Goal: Share content: Share content

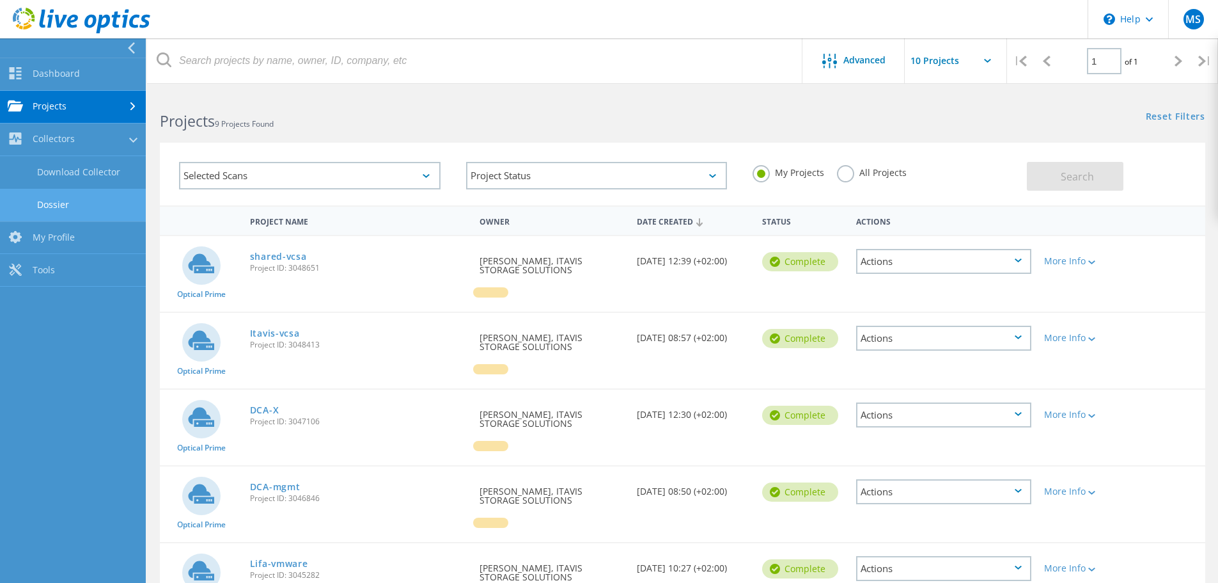
click at [69, 205] on link "Dossier" at bounding box center [73, 205] width 146 height 33
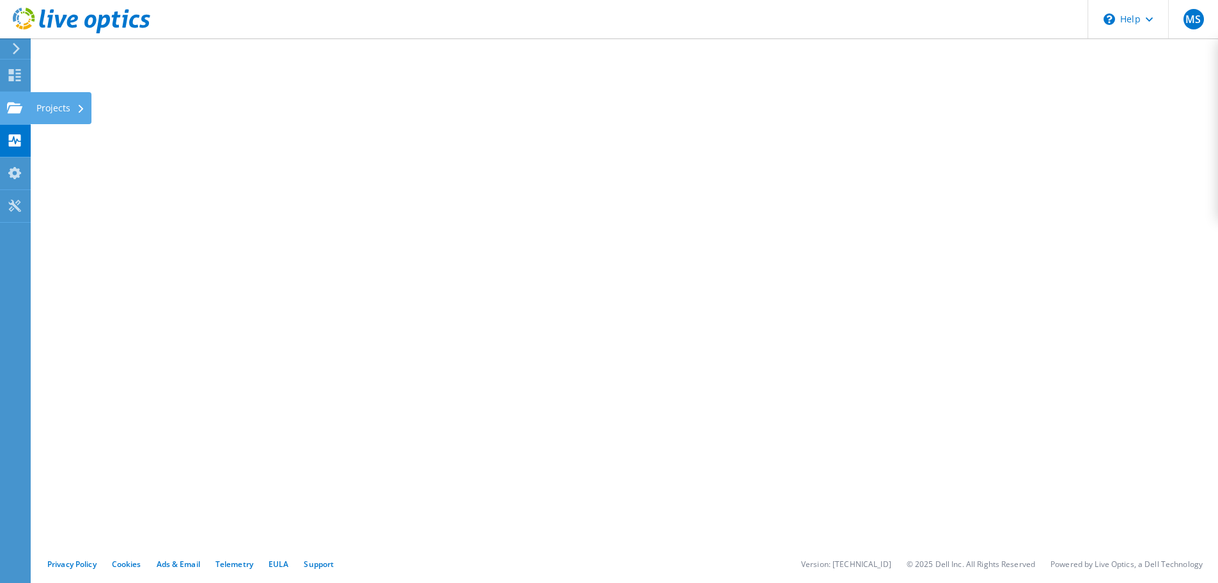
click at [15, 105] on icon at bounding box center [14, 108] width 15 height 12
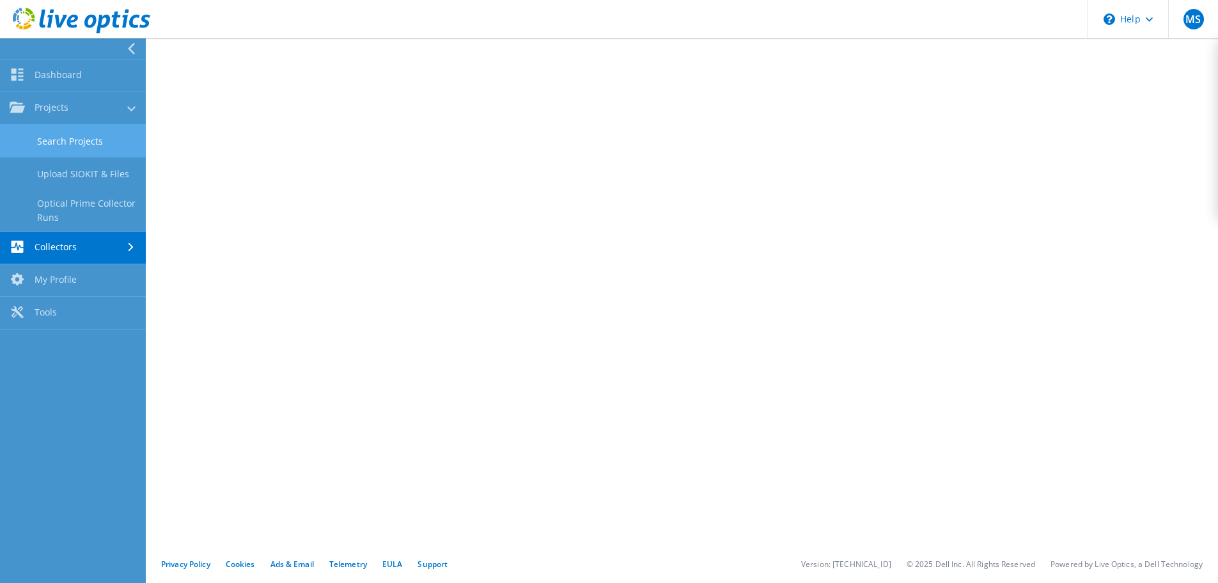
click at [58, 139] on link "Search Projects" at bounding box center [73, 141] width 146 height 33
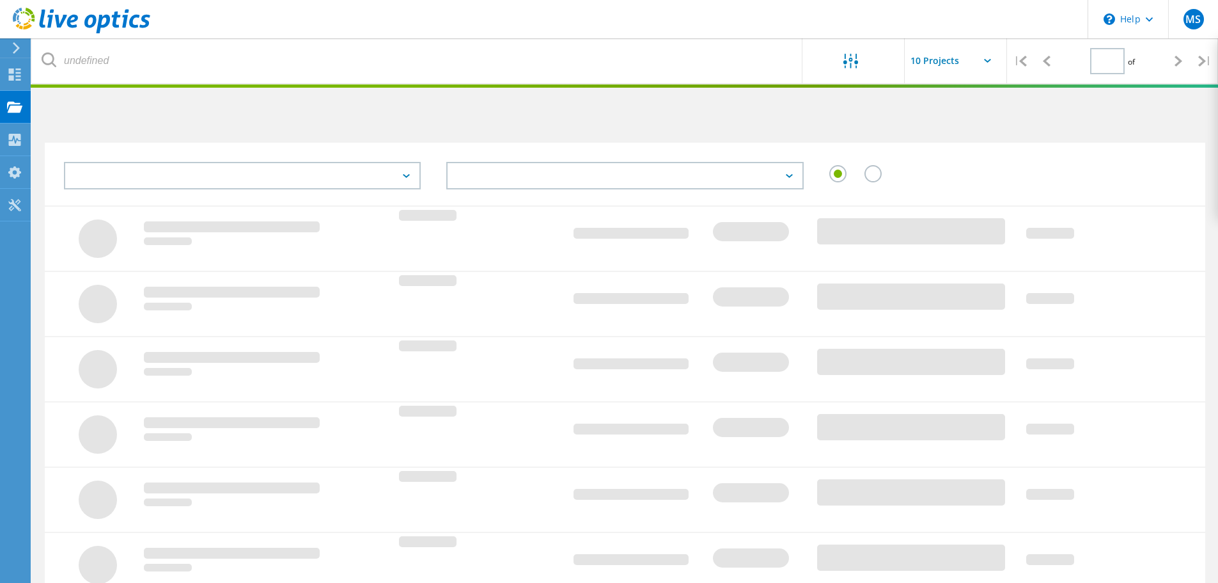
type input "1"
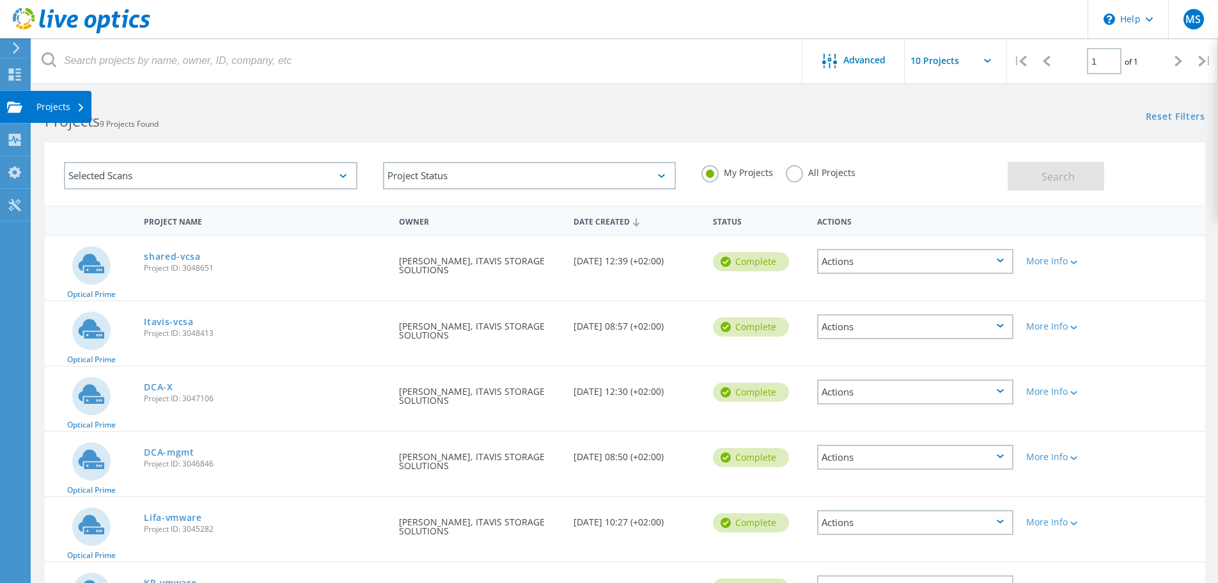
click at [17, 107] on use at bounding box center [14, 106] width 15 height 11
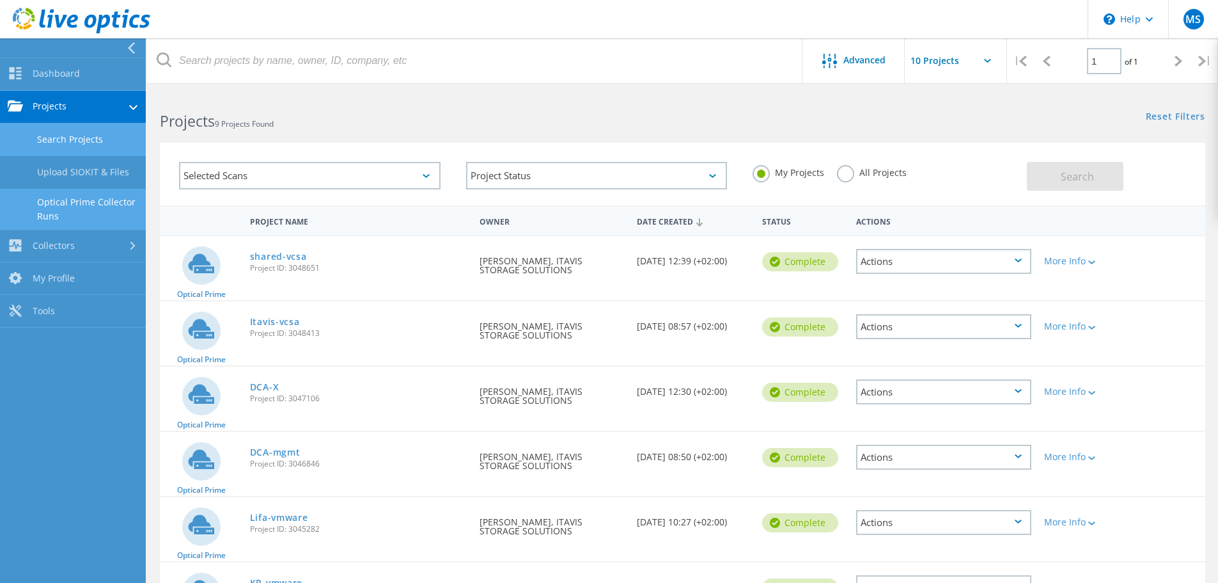
click at [61, 207] on link "Optical Prime Collector Runs" at bounding box center [73, 209] width 146 height 41
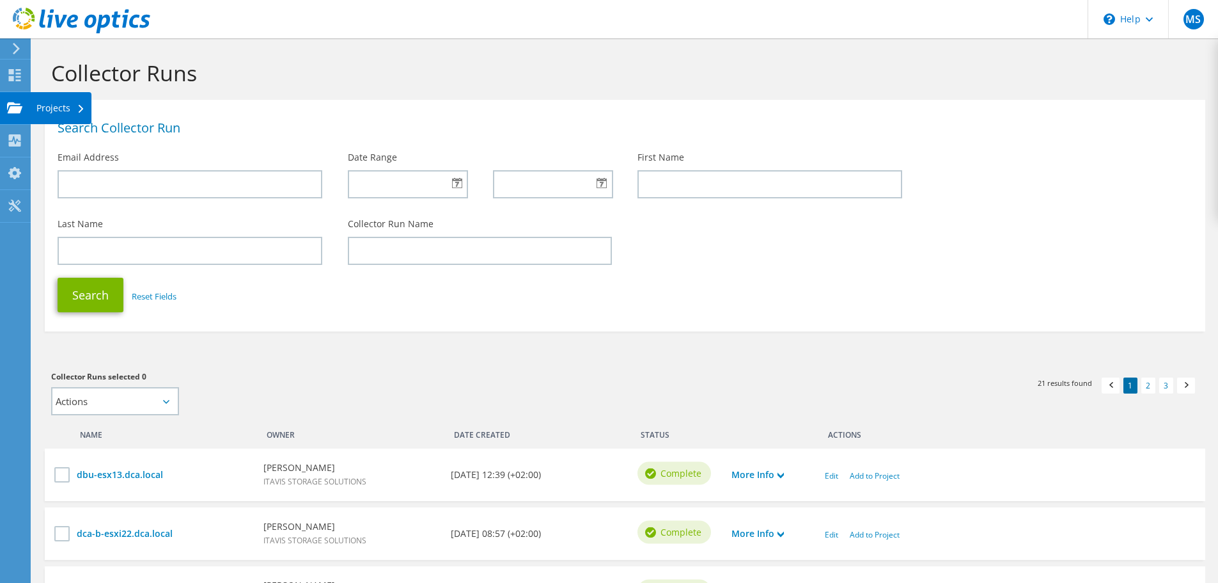
click at [18, 104] on use at bounding box center [14, 107] width 15 height 11
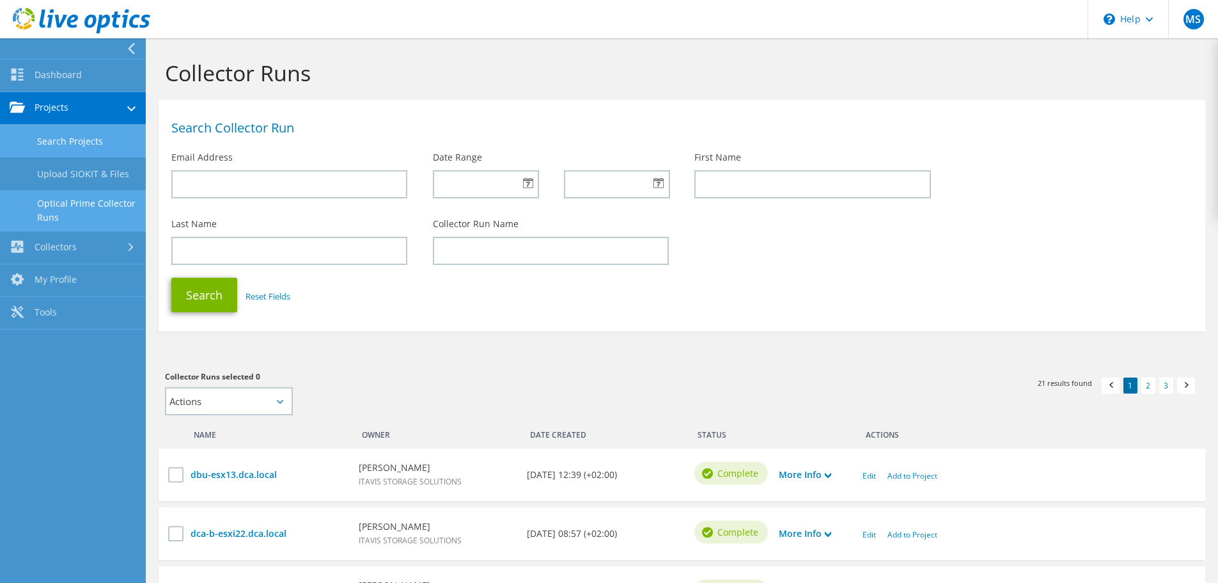
click at [63, 141] on link "Search Projects" at bounding box center [73, 141] width 146 height 33
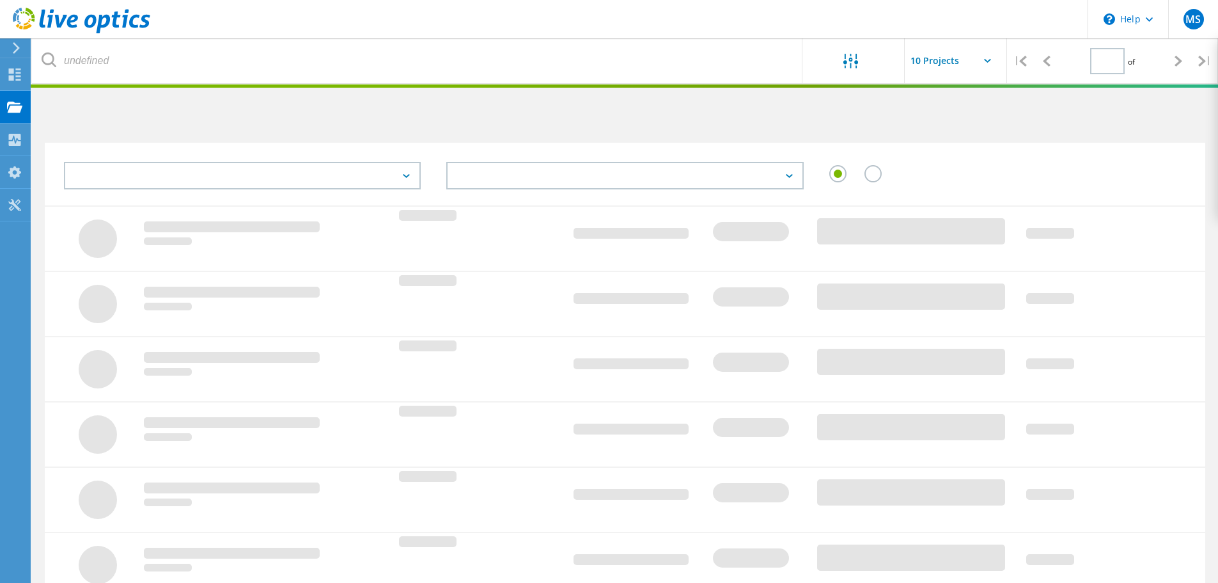
type input "1"
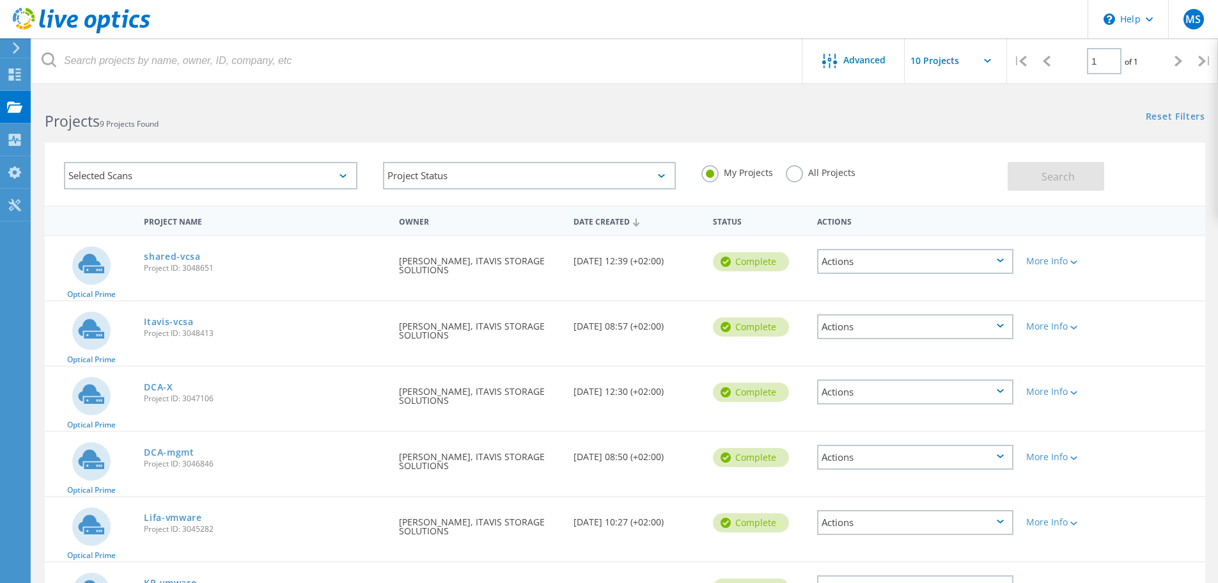
click at [232, 174] on div "Selected Scans" at bounding box center [211, 176] width 294 height 28
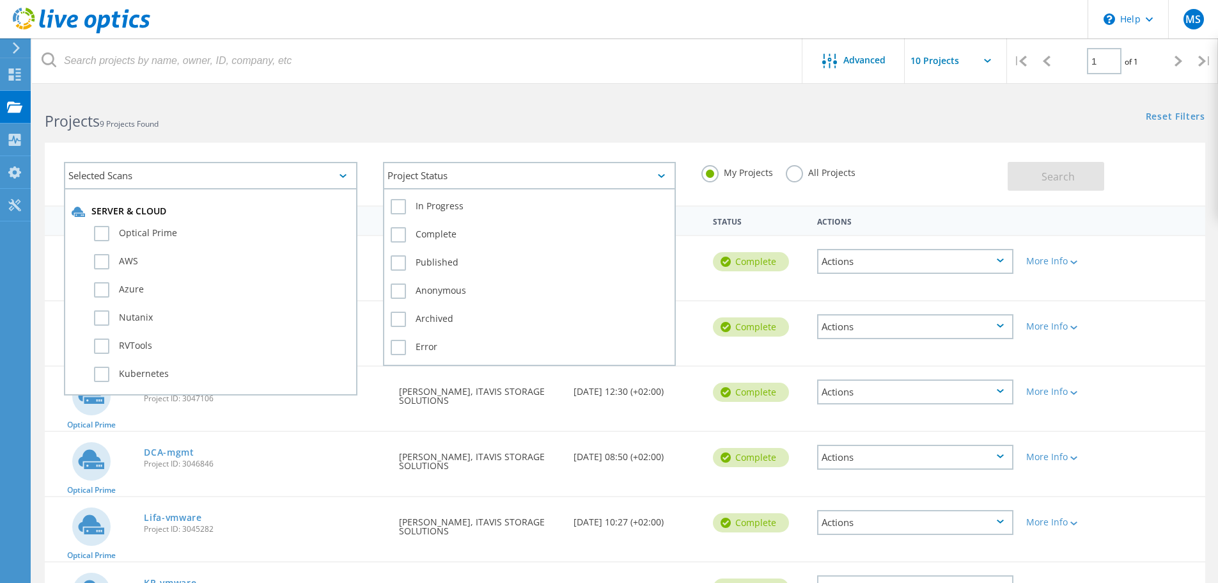
click at [434, 178] on div "Project Status" at bounding box center [530, 176] width 294 height 28
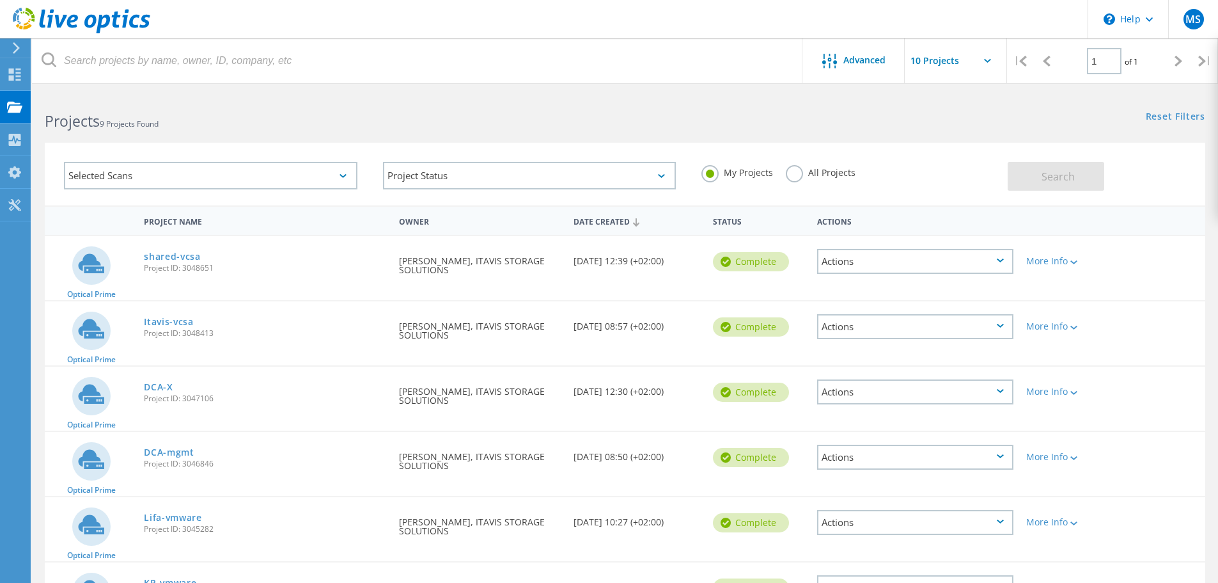
click at [329, 129] on h2 "Projects 9 Projects Found" at bounding box center [328, 121] width 567 height 21
click at [137, 174] on div "Selected Scans" at bounding box center [211, 176] width 294 height 28
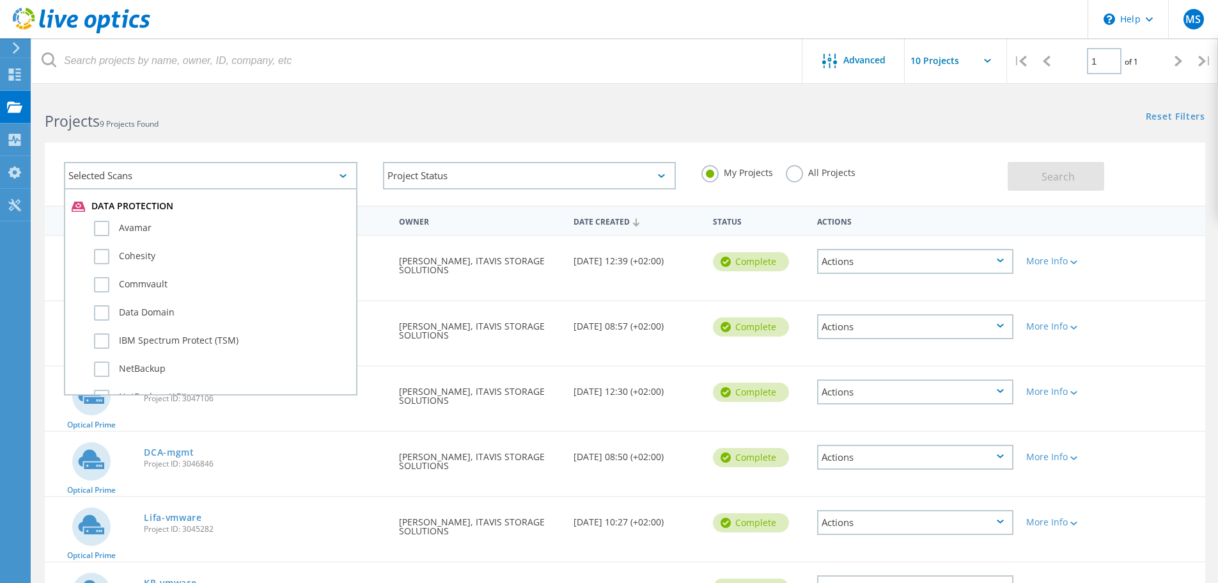
scroll to position [707, 0]
click at [275, 119] on h2 "Projects 9 Projects Found" at bounding box center [328, 121] width 567 height 21
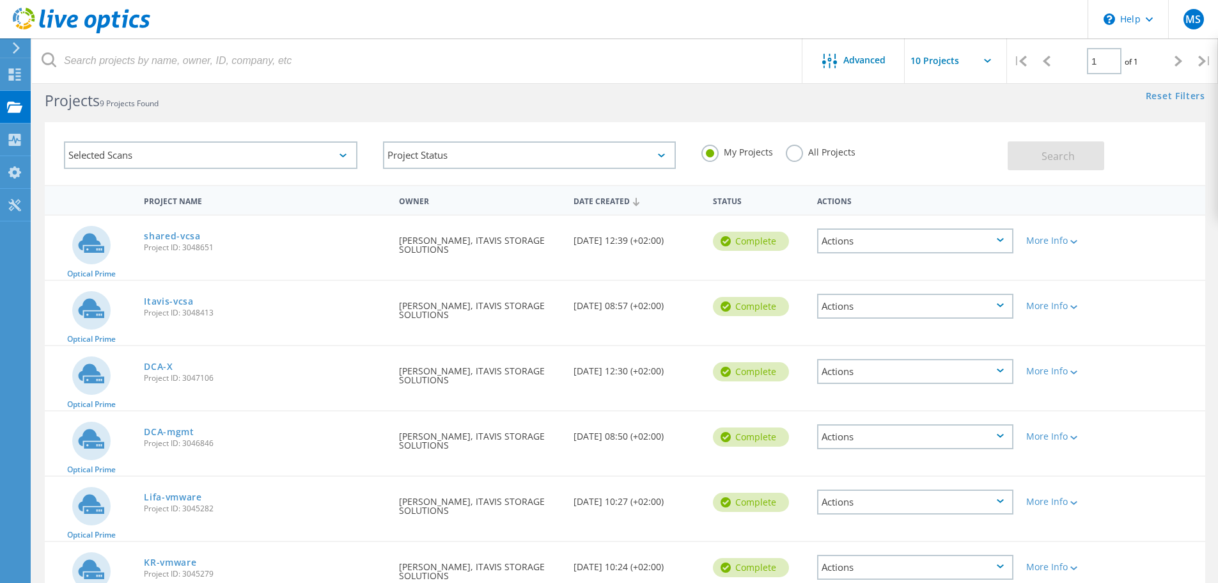
scroll to position [0, 0]
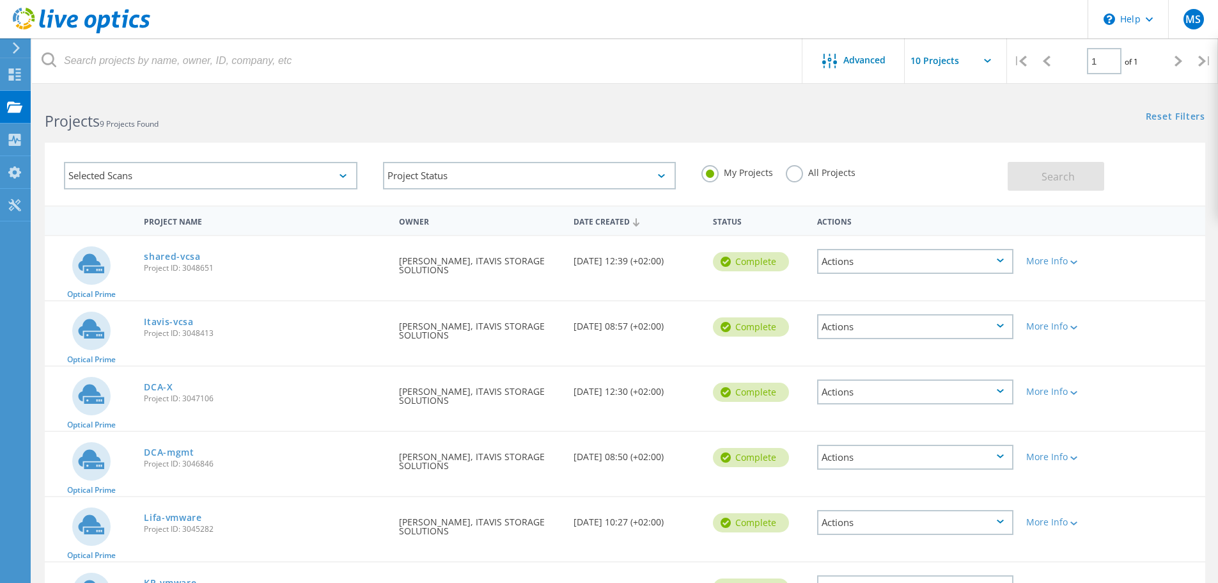
click at [327, 217] on div "Project Name" at bounding box center [265, 221] width 255 height 24
click at [1081, 259] on div "More Info" at bounding box center [1067, 260] width 80 height 9
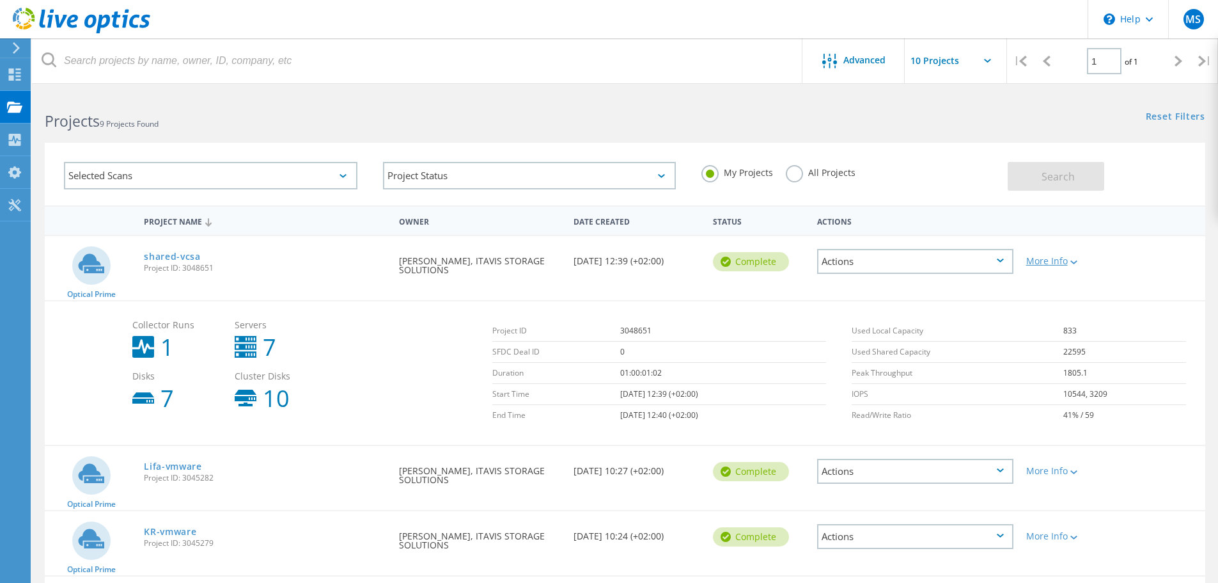
click at [1077, 259] on div at bounding box center [1073, 262] width 10 height 8
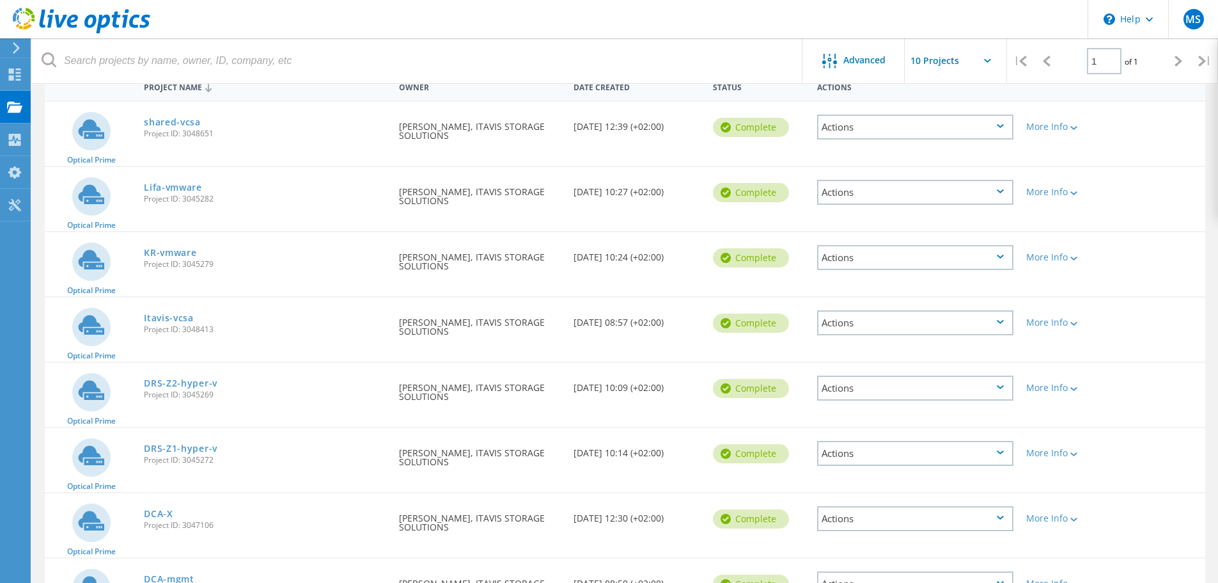
scroll to position [290, 0]
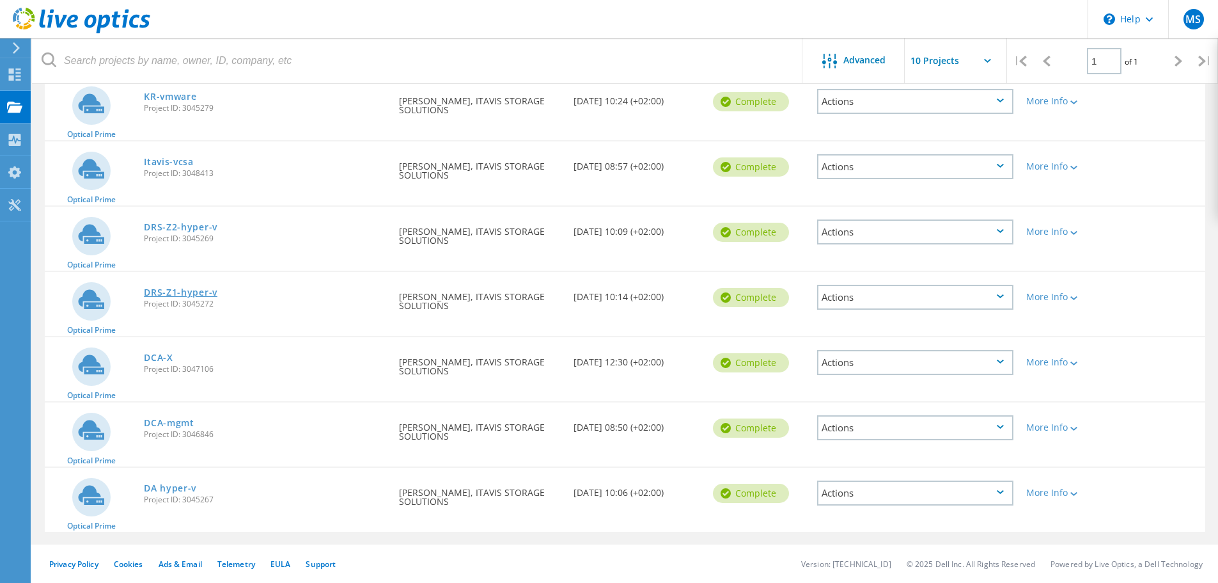
click at [175, 289] on link "DRS-Z1-hyper-v" at bounding box center [181, 292] width 74 height 9
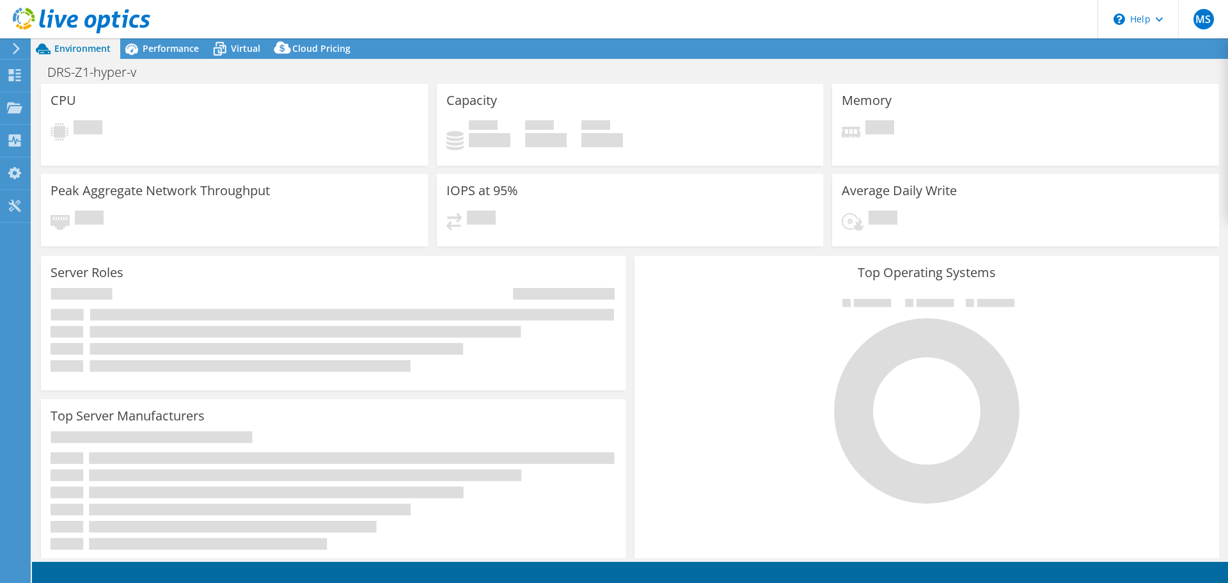
select select "USD"
select select "EUFrankfurt"
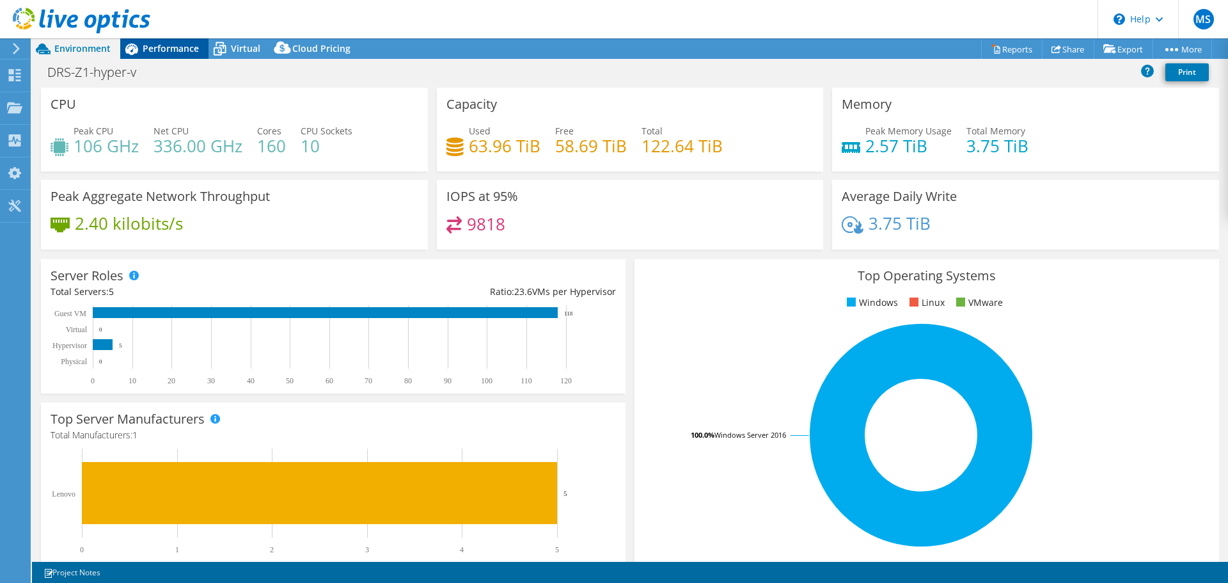
click at [159, 56] on div "Performance" at bounding box center [164, 48] width 88 height 20
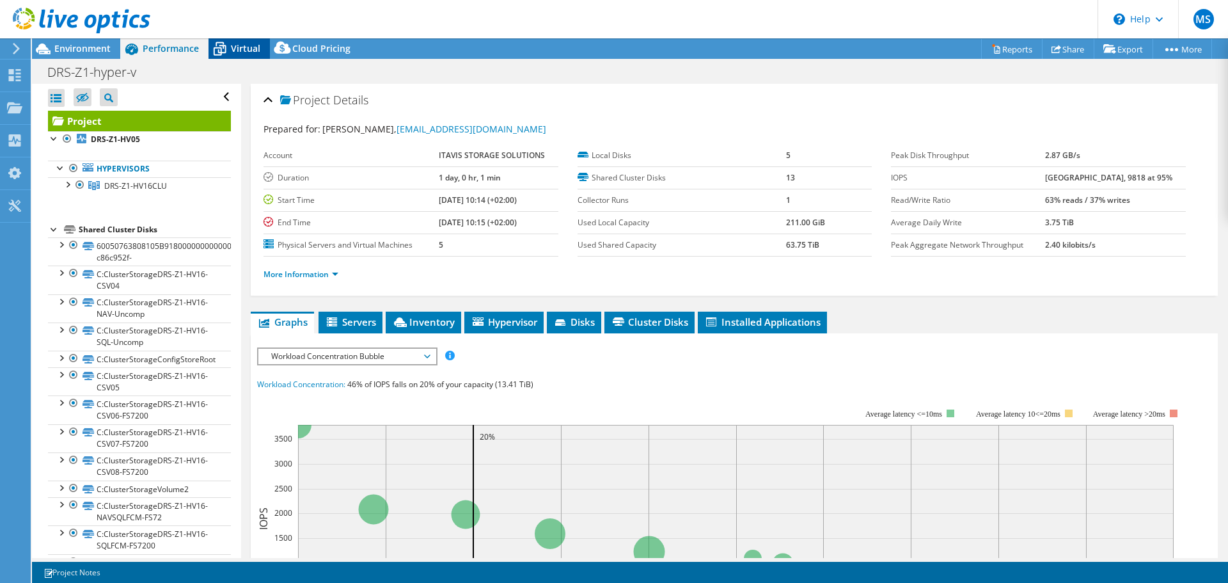
click at [226, 48] on icon at bounding box center [220, 49] width 22 height 22
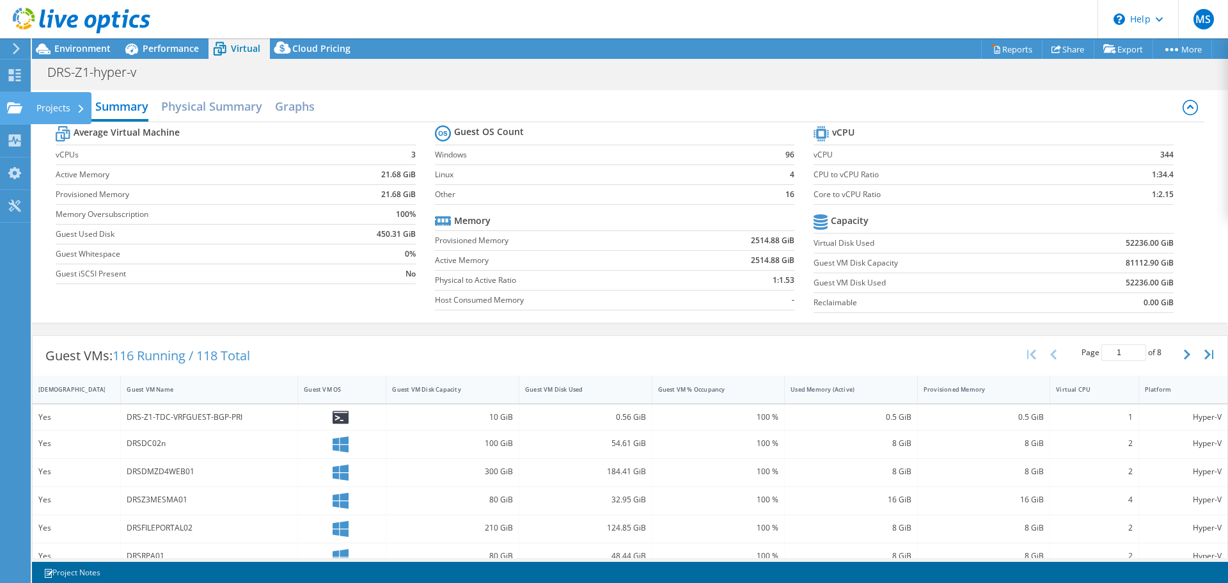
click at [13, 102] on icon at bounding box center [14, 108] width 15 height 12
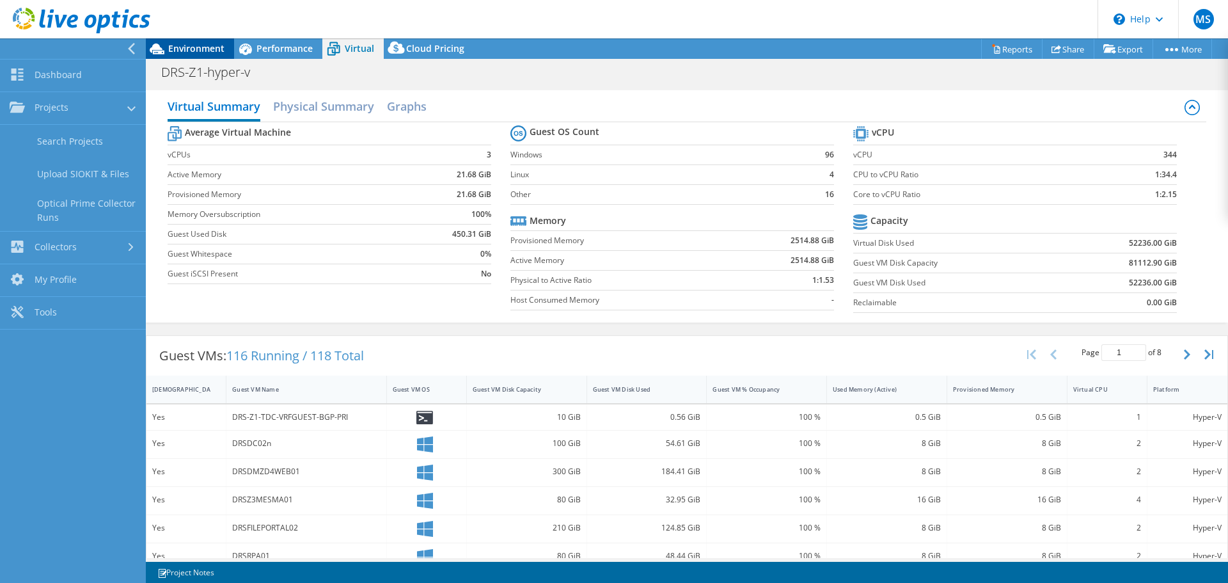
click at [181, 45] on span "Environment" at bounding box center [196, 48] width 56 height 12
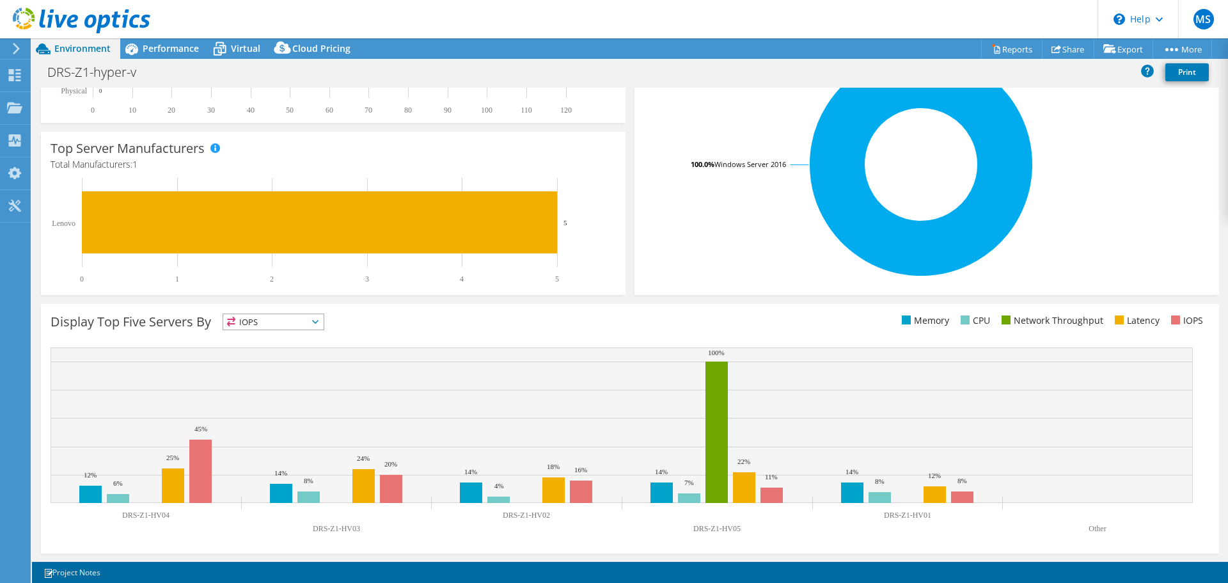
scroll to position [271, 0]
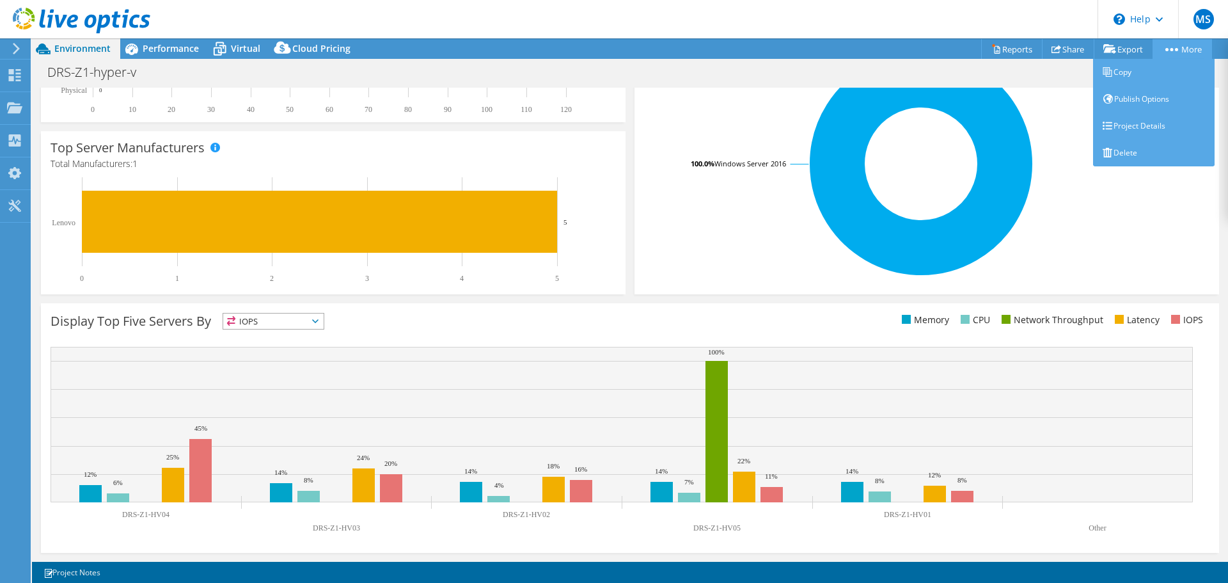
click at [1193, 45] on link "More" at bounding box center [1182, 49] width 59 height 20
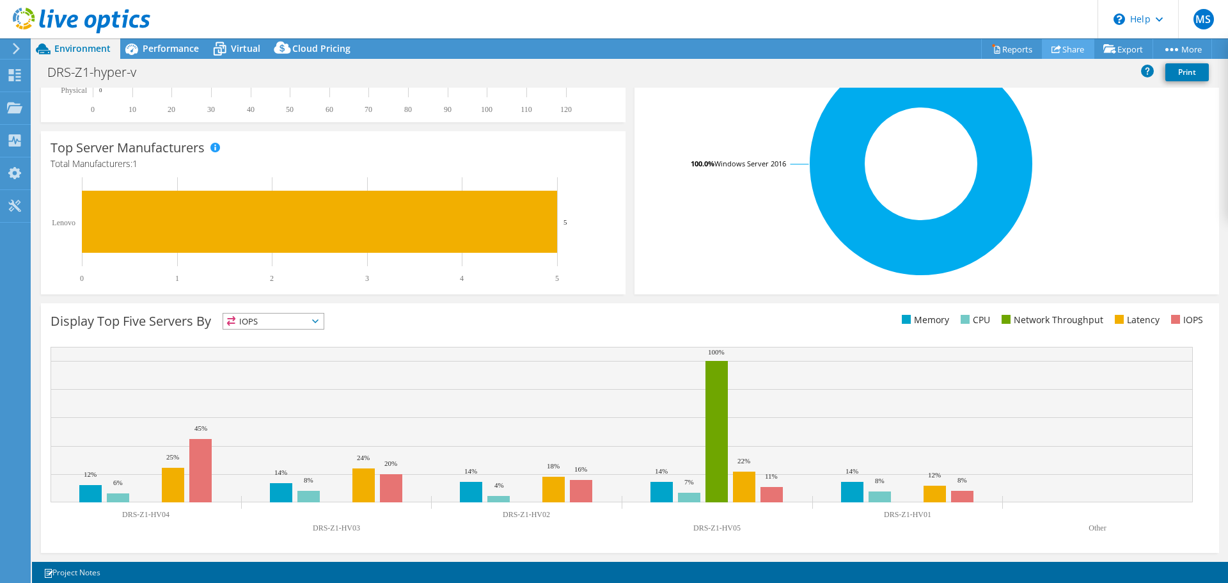
click at [1066, 46] on link "Share" at bounding box center [1068, 49] width 52 height 20
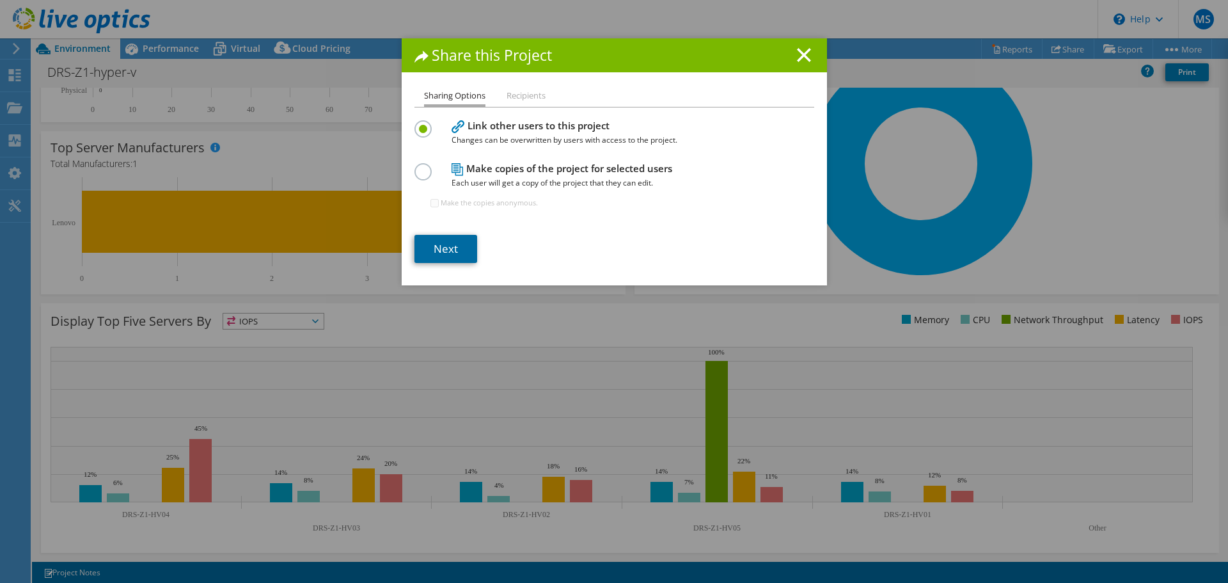
click at [448, 245] on link "Next" at bounding box center [445, 249] width 63 height 28
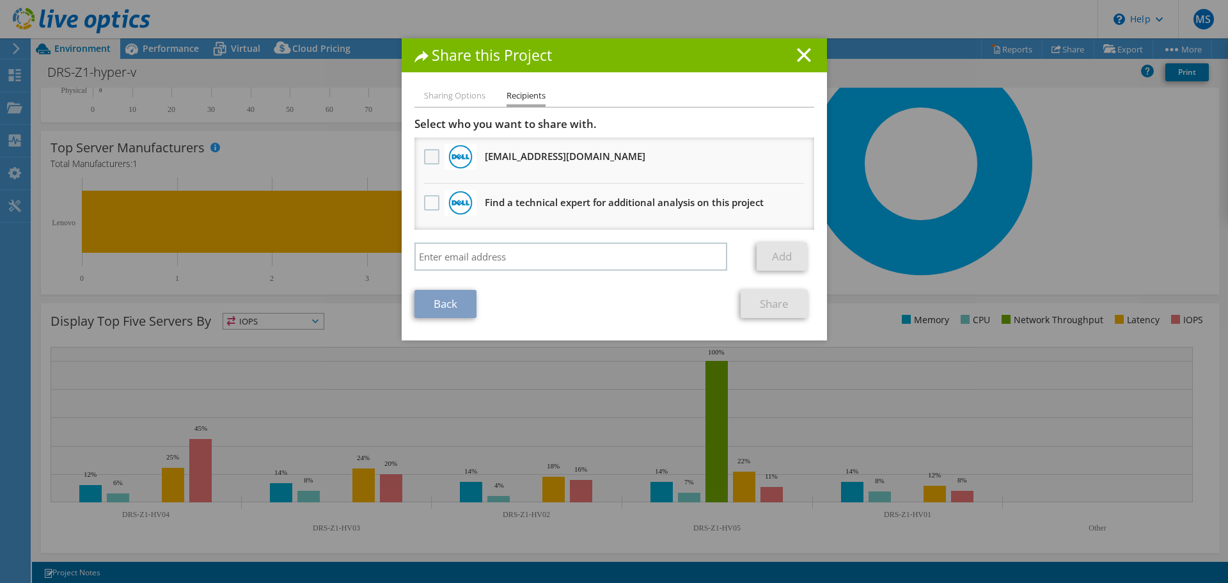
click at [429, 152] on label at bounding box center [433, 156] width 19 height 15
click at [0, 0] on input "checkbox" at bounding box center [0, 0] width 0 height 0
click at [766, 306] on link "Share" at bounding box center [774, 304] width 67 height 28
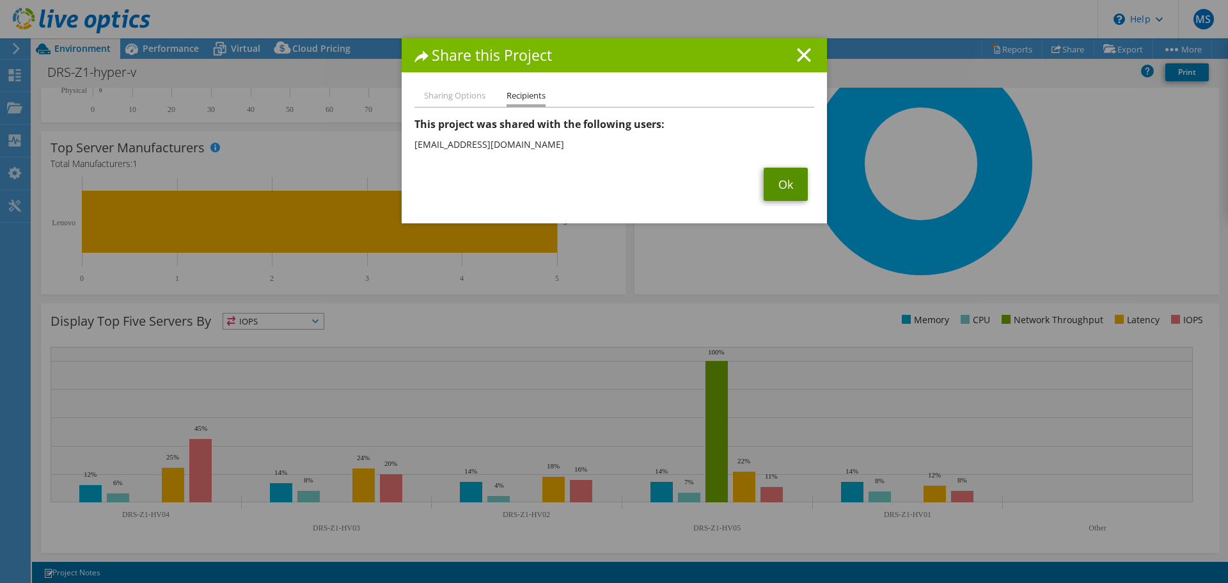
click at [784, 183] on link "Ok" at bounding box center [786, 184] width 44 height 33
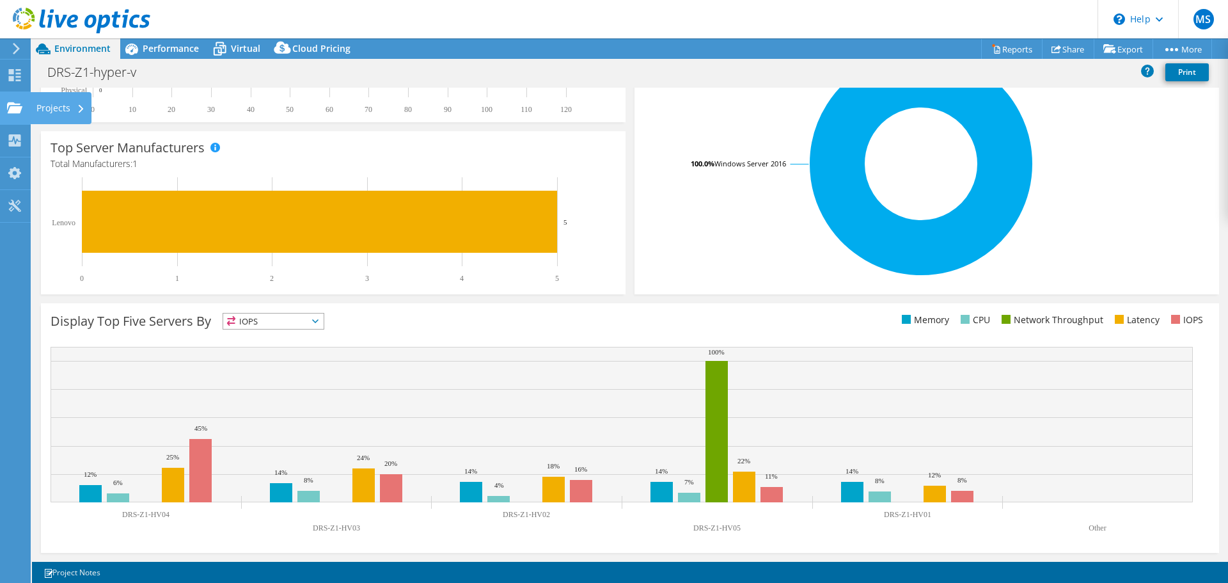
click at [22, 107] on use at bounding box center [14, 107] width 15 height 11
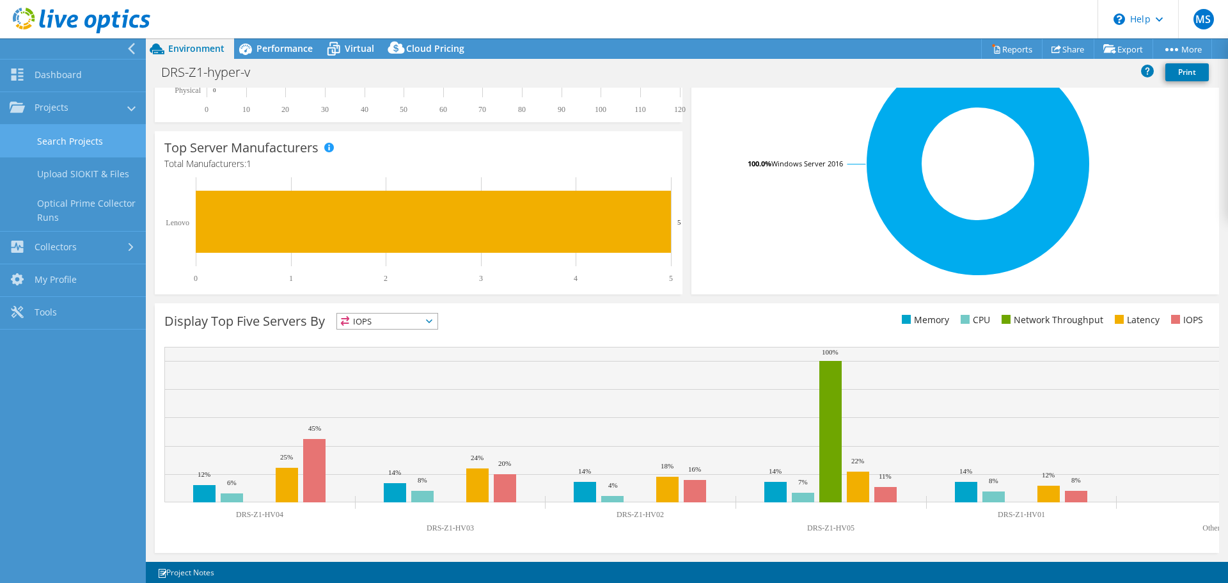
click at [95, 141] on link "Search Projects" at bounding box center [73, 141] width 146 height 33
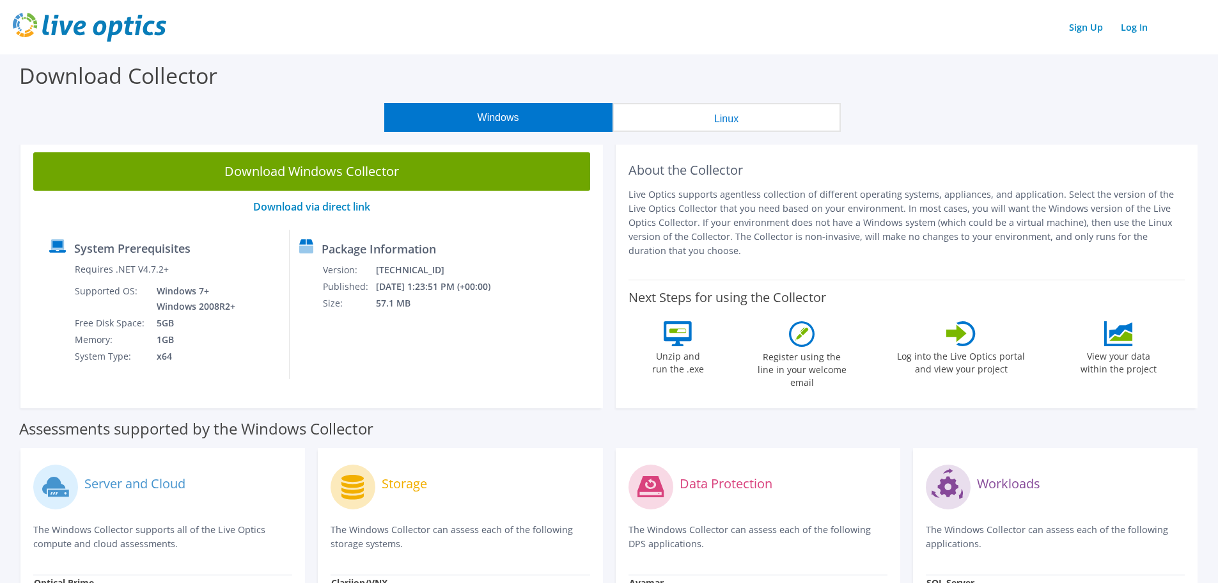
click at [187, 210] on p "Download via direct link" at bounding box center [311, 207] width 557 height 12
click at [268, 108] on div "Windows Linux" at bounding box center [612, 117] width 1199 height 29
click at [827, 224] on p "Live Optics supports agentless collection of different operating systems, appli…" at bounding box center [907, 222] width 557 height 70
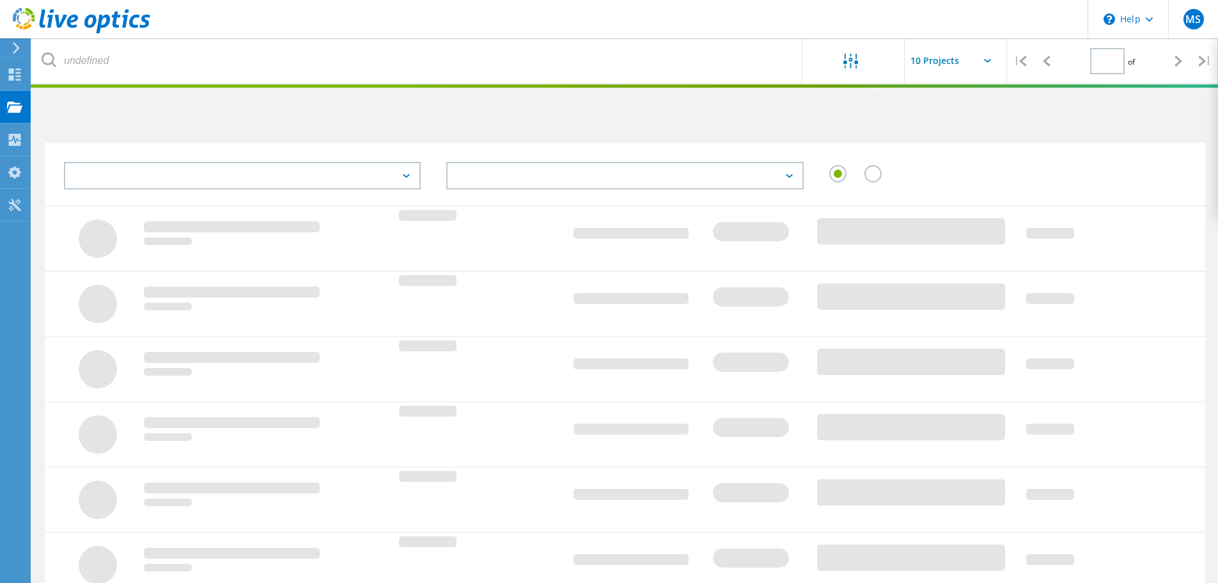
type input "1"
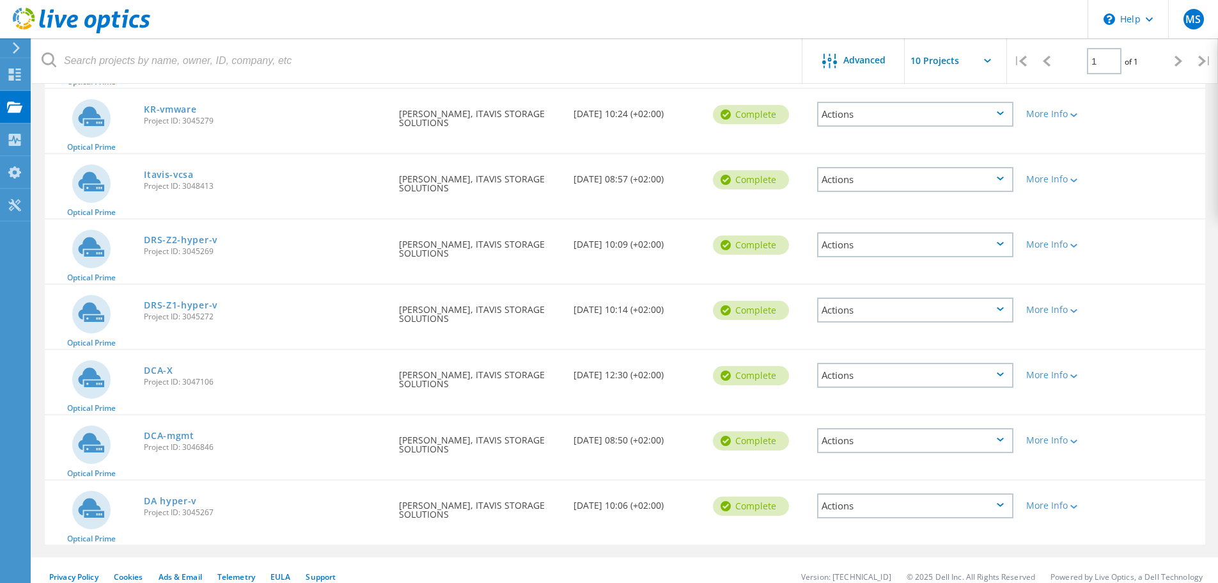
scroll to position [290, 0]
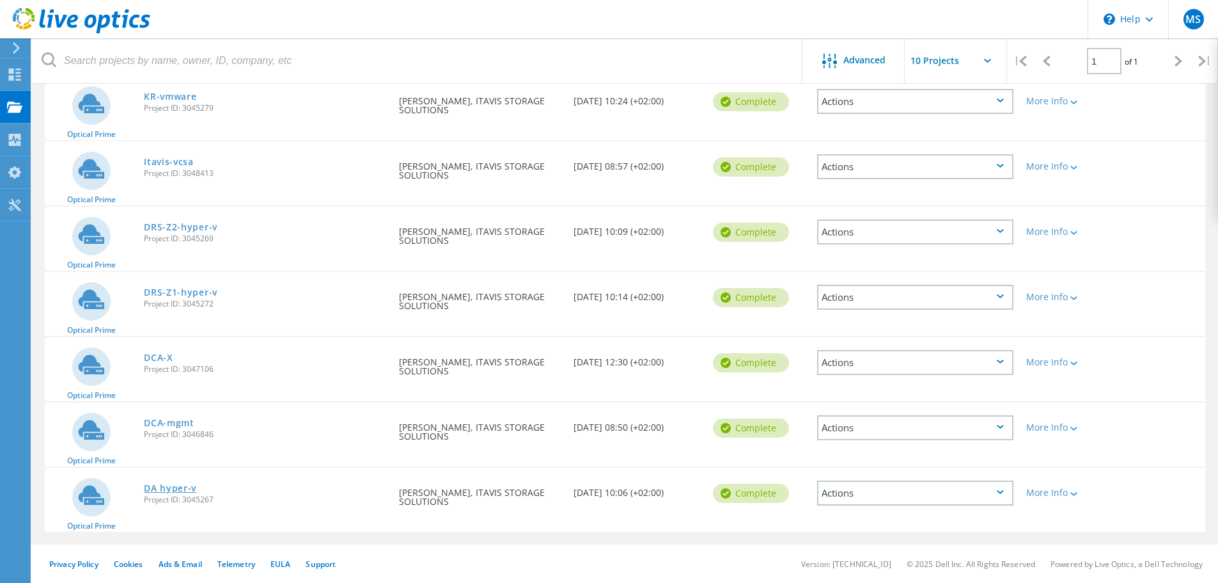
click at [159, 486] on link "DA hyper-v" at bounding box center [170, 488] width 52 height 9
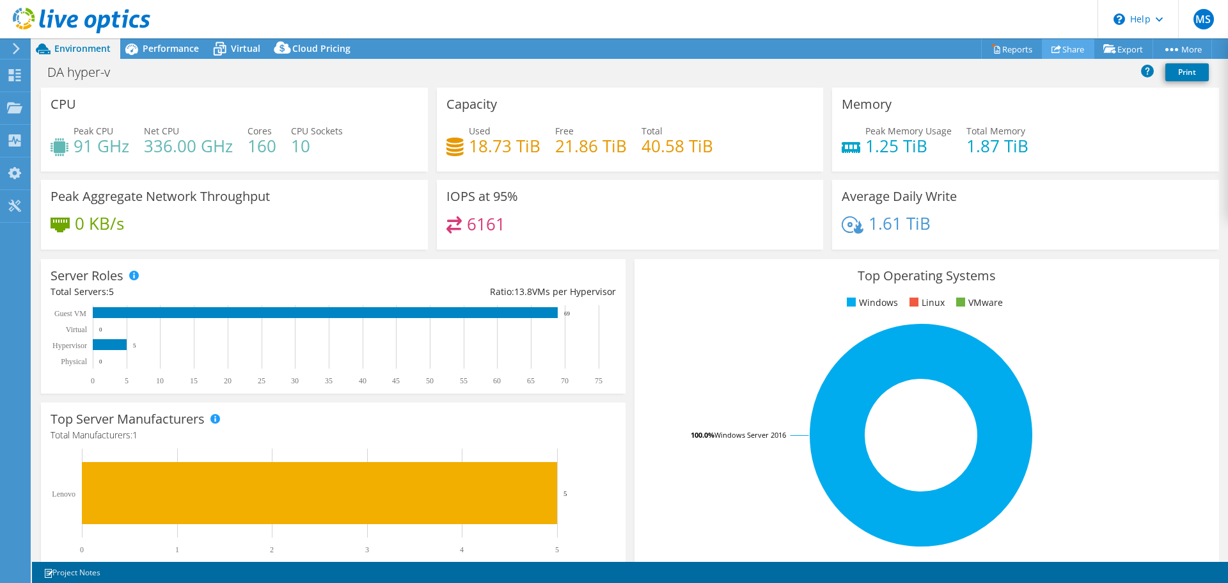
click at [1052, 47] on use at bounding box center [1057, 49] width 10 height 8
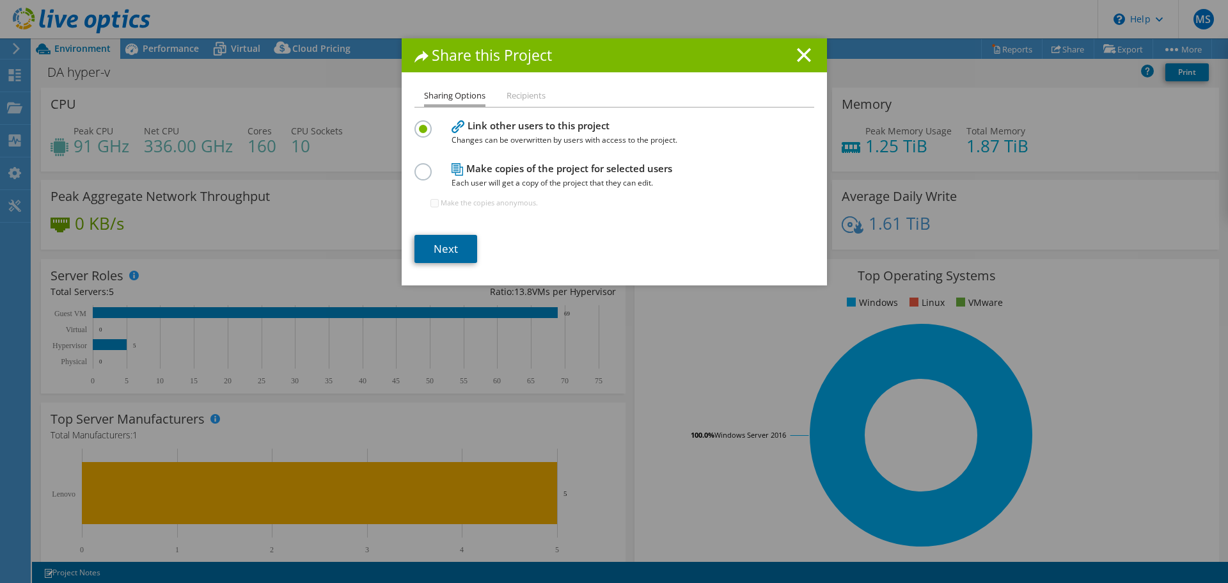
click at [427, 249] on link "Next" at bounding box center [445, 249] width 63 height 28
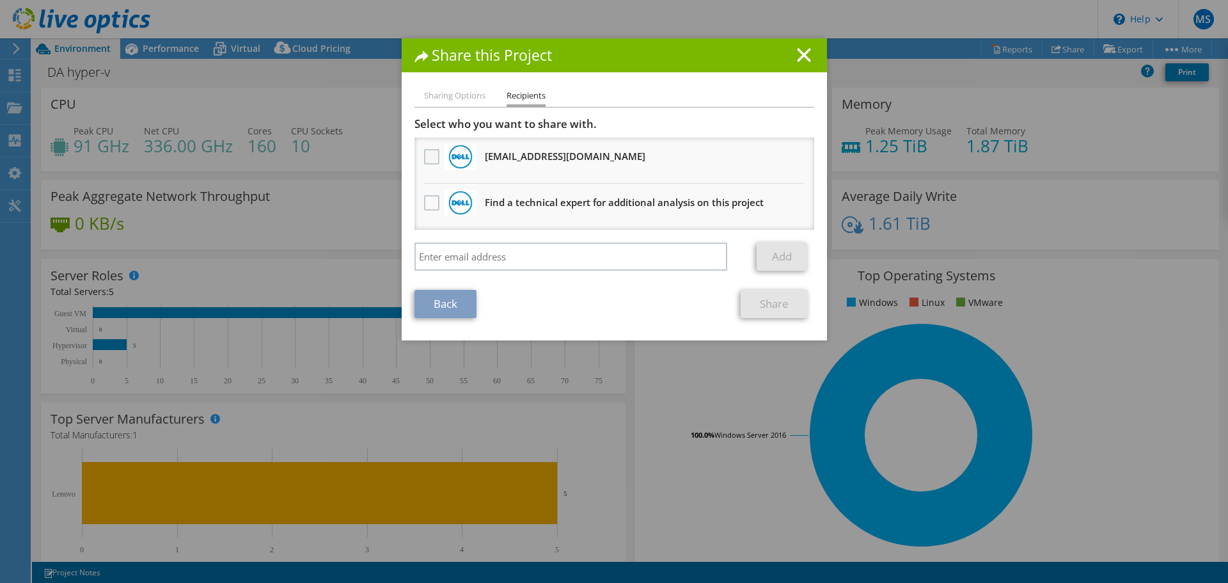
click at [431, 155] on label at bounding box center [433, 156] width 19 height 15
click at [0, 0] on input "checkbox" at bounding box center [0, 0] width 0 height 0
click at [767, 304] on link "Share" at bounding box center [774, 304] width 67 height 28
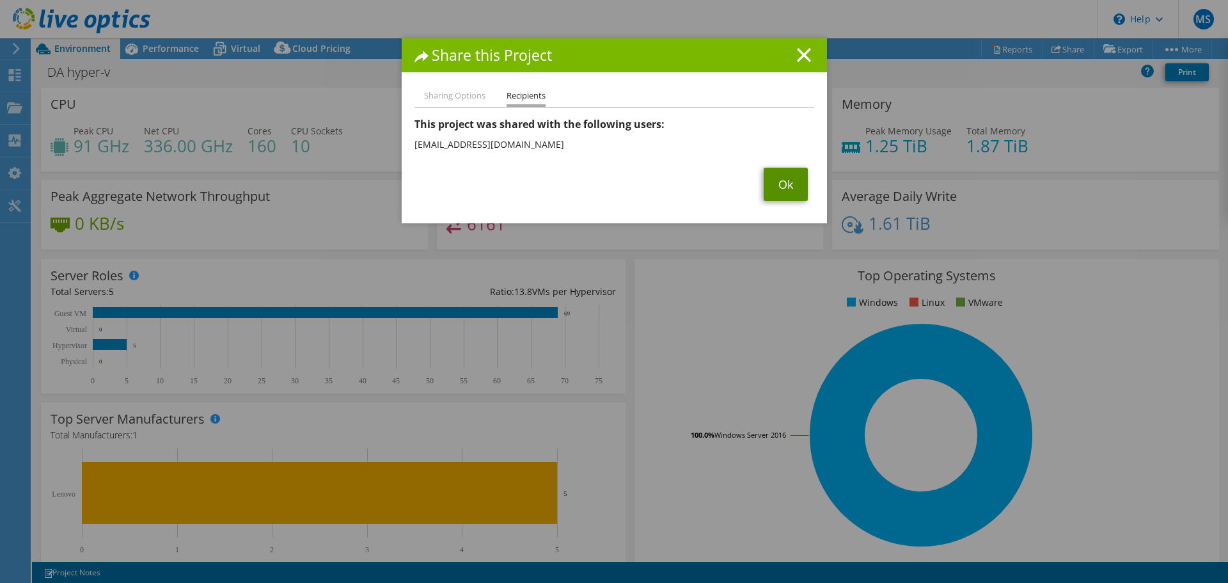
click at [787, 182] on link "Ok" at bounding box center [786, 184] width 44 height 33
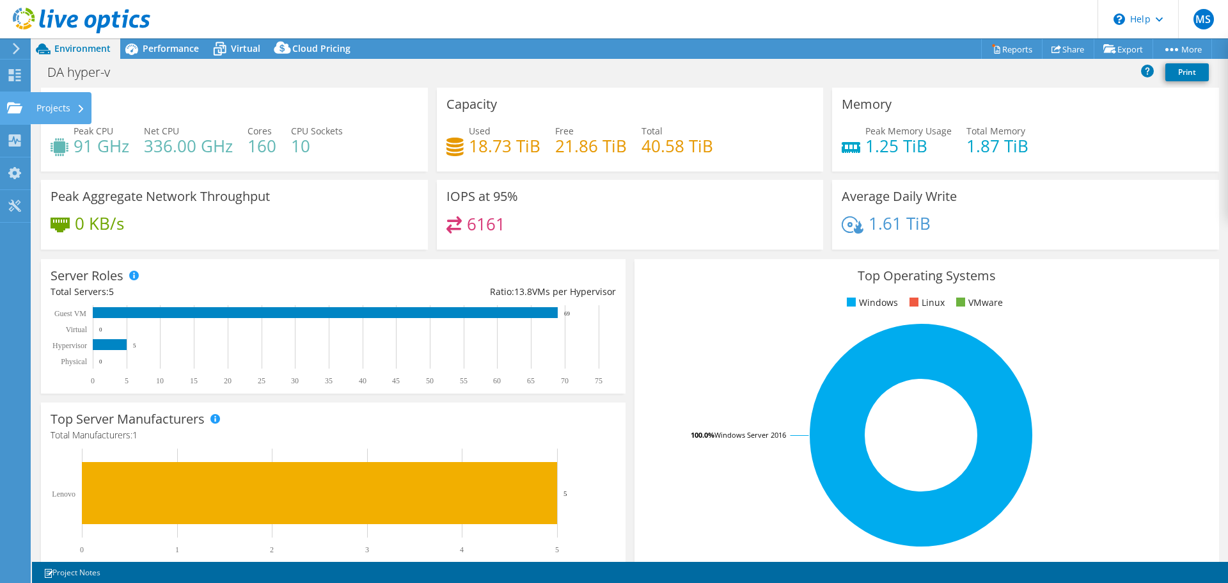
click at [22, 103] on icon at bounding box center [14, 108] width 15 height 12
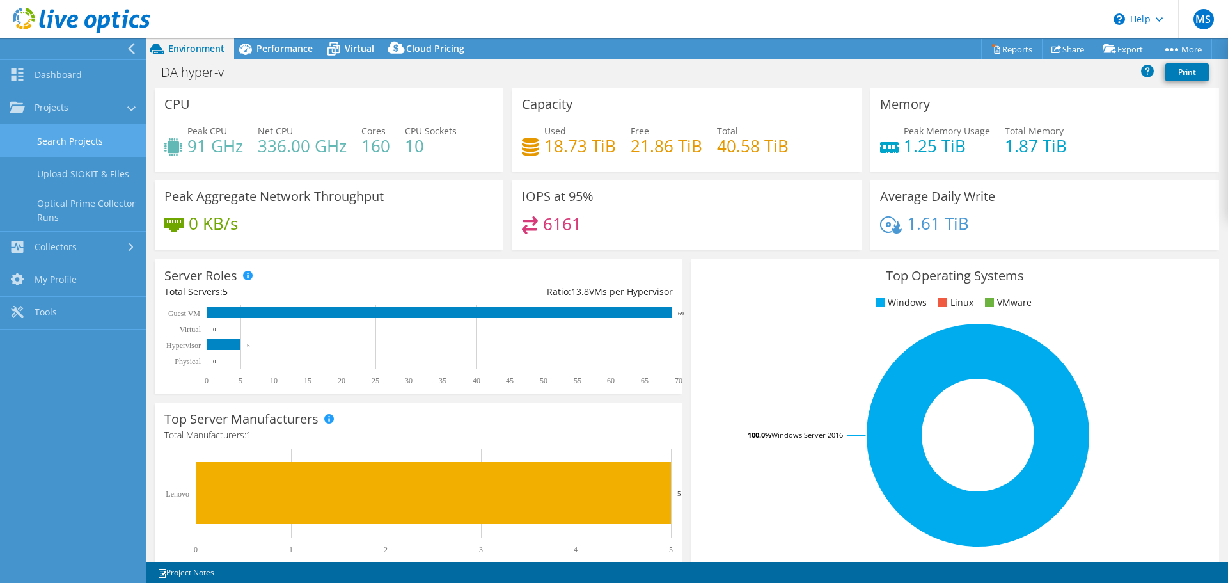
click at [63, 136] on link "Search Projects" at bounding box center [73, 141] width 146 height 33
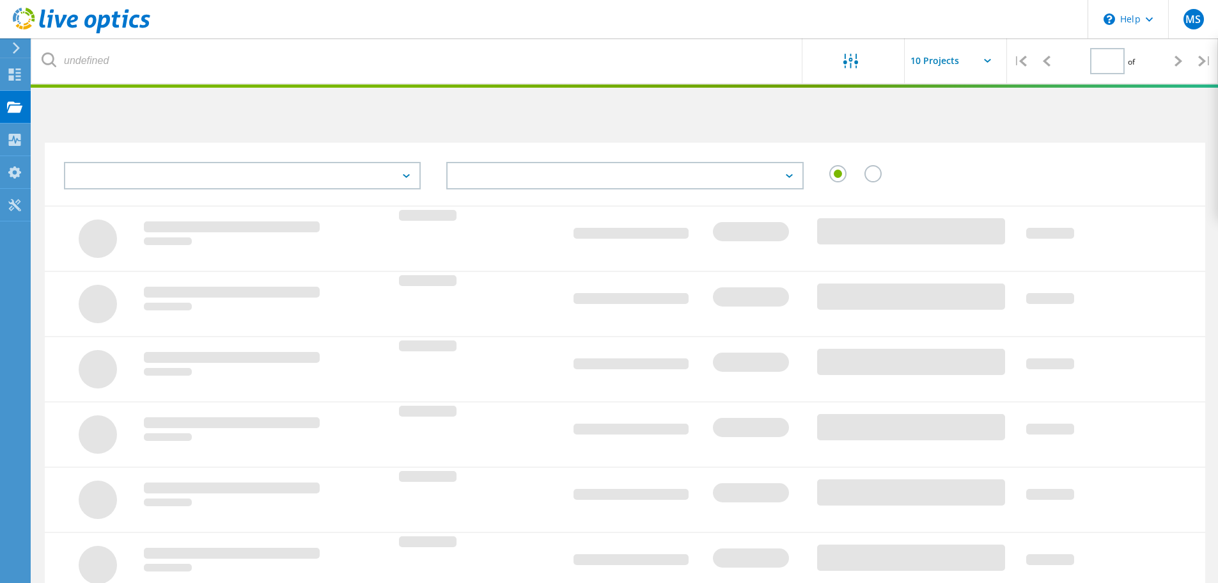
type input "1"
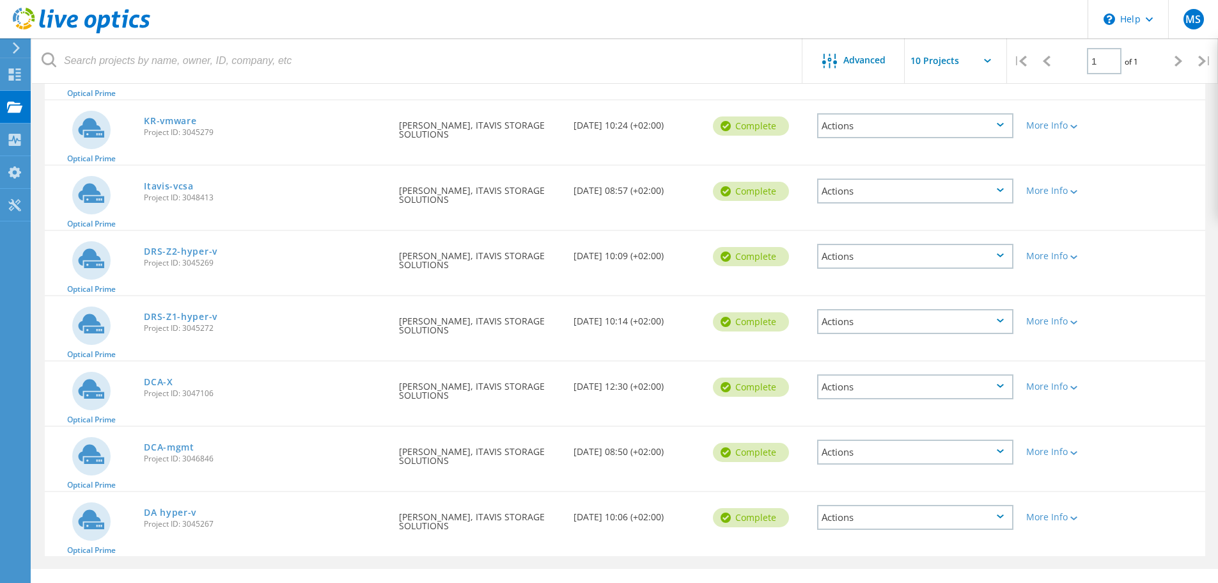
scroll to position [290, 0]
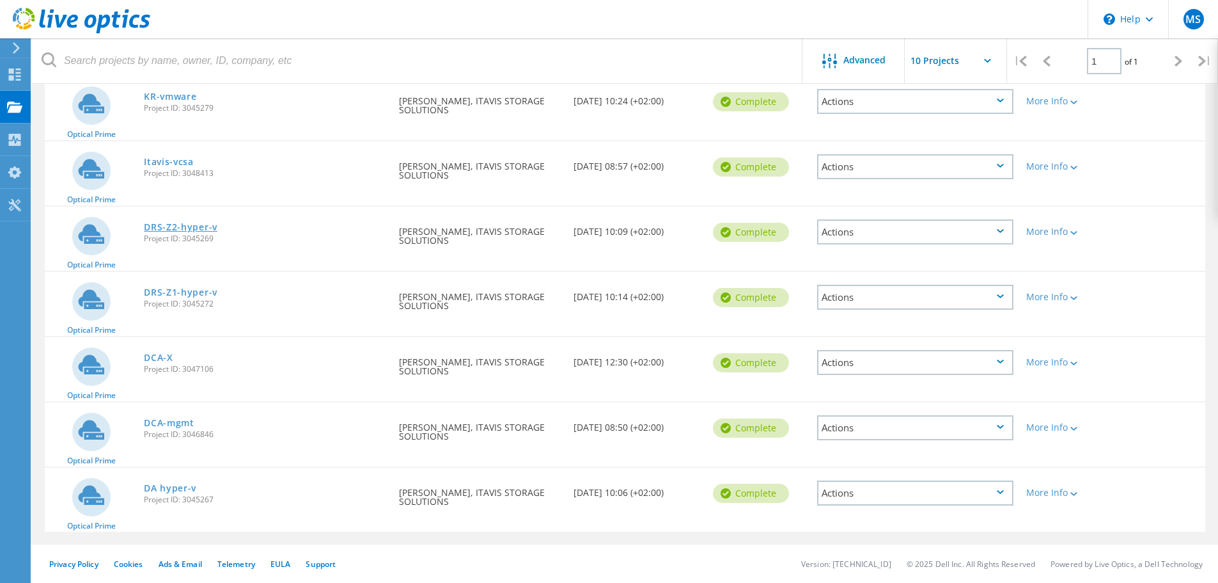
click at [190, 228] on link "DRS-Z2-hyper-v" at bounding box center [181, 227] width 74 height 9
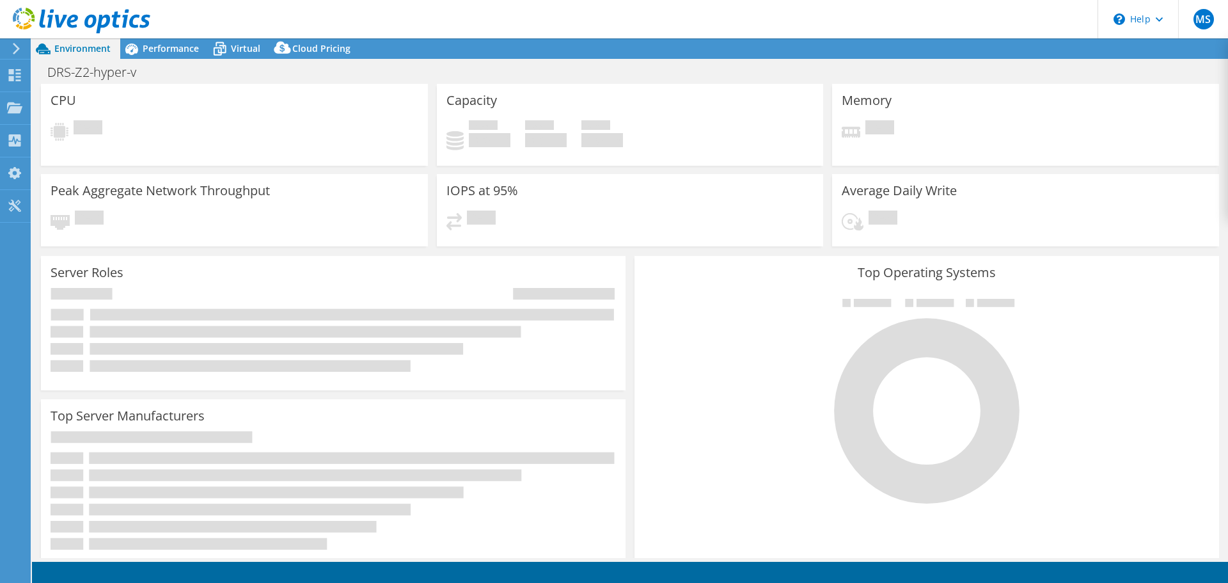
select select "USD"
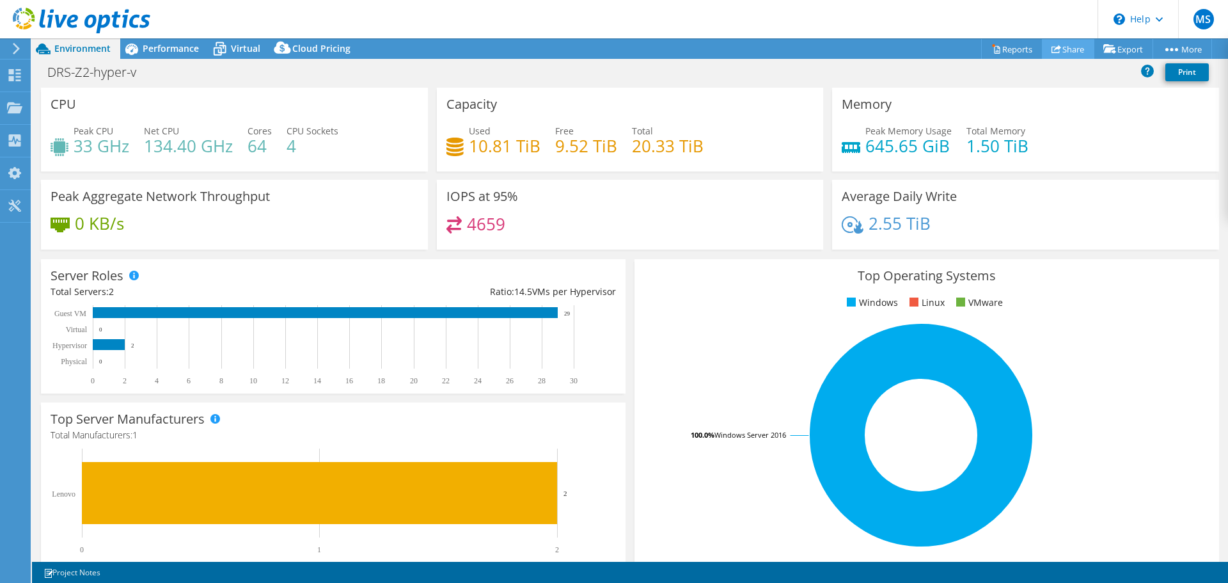
click at [1068, 47] on link "Share" at bounding box center [1068, 49] width 52 height 20
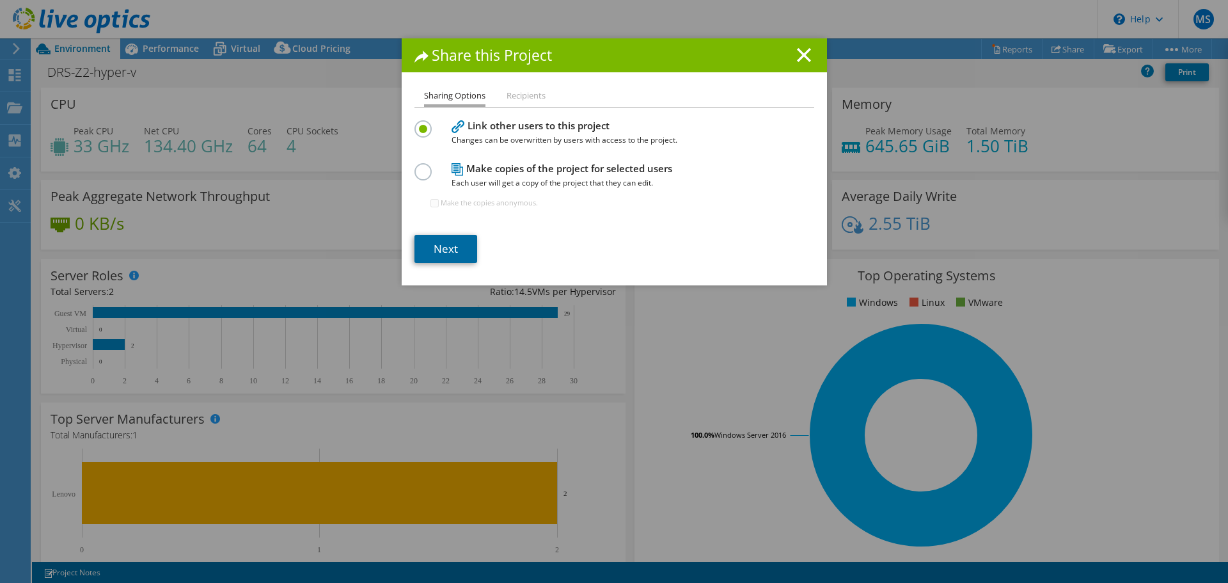
click at [433, 243] on link "Next" at bounding box center [445, 249] width 63 height 28
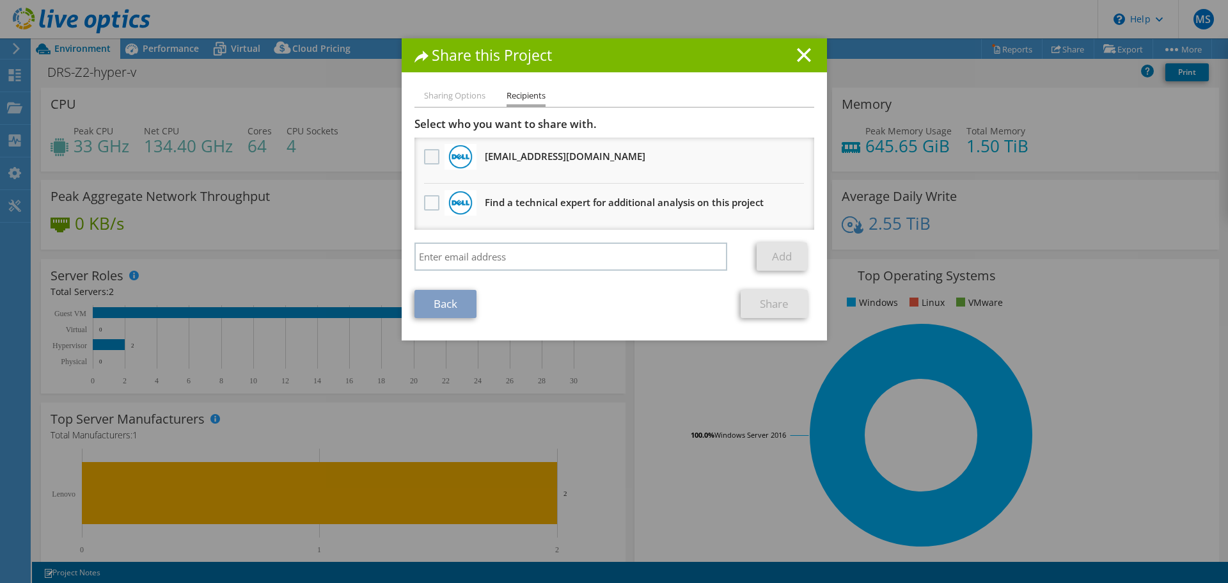
click at [427, 155] on label at bounding box center [433, 156] width 19 height 15
click at [0, 0] on input "checkbox" at bounding box center [0, 0] width 0 height 0
click at [764, 301] on link "Share" at bounding box center [774, 304] width 67 height 28
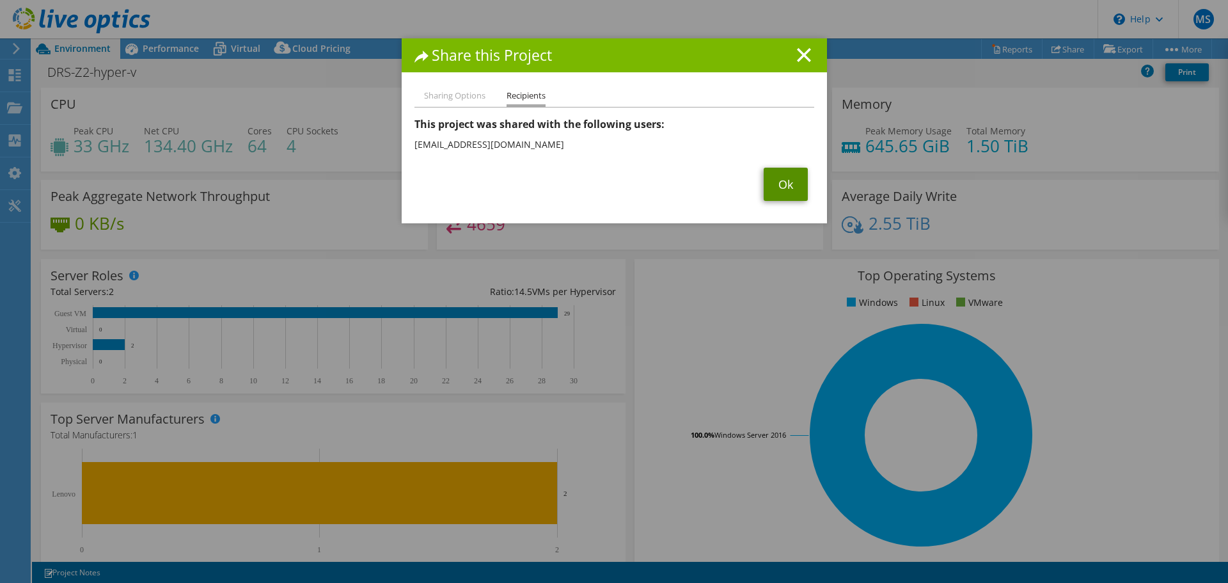
click at [780, 189] on link "Ok" at bounding box center [786, 184] width 44 height 33
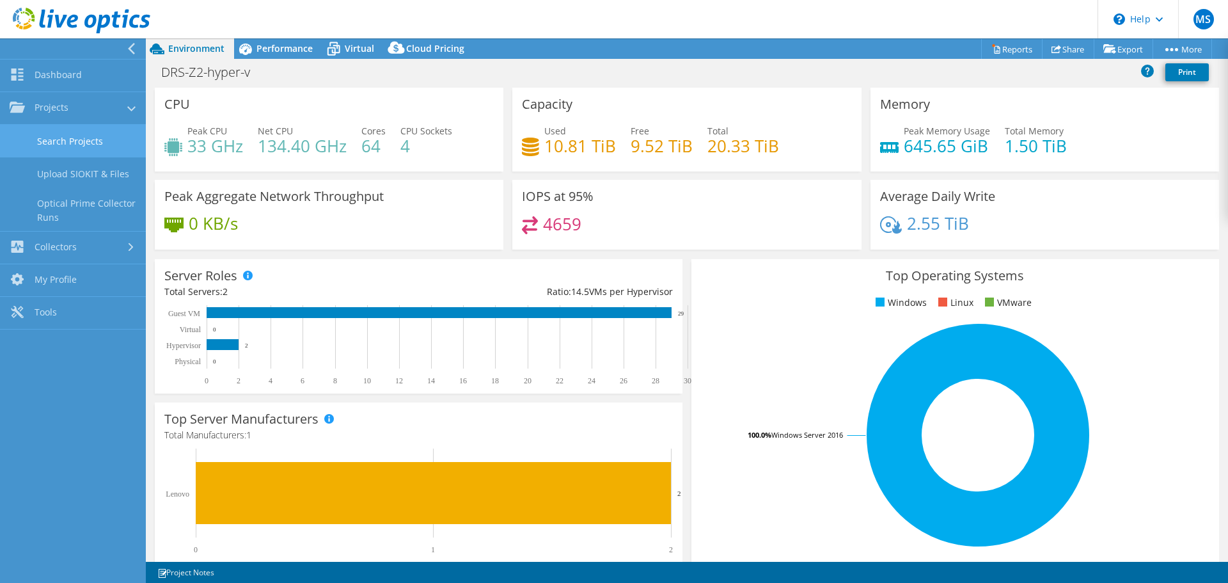
click at [52, 141] on link "Search Projects" at bounding box center [73, 141] width 146 height 33
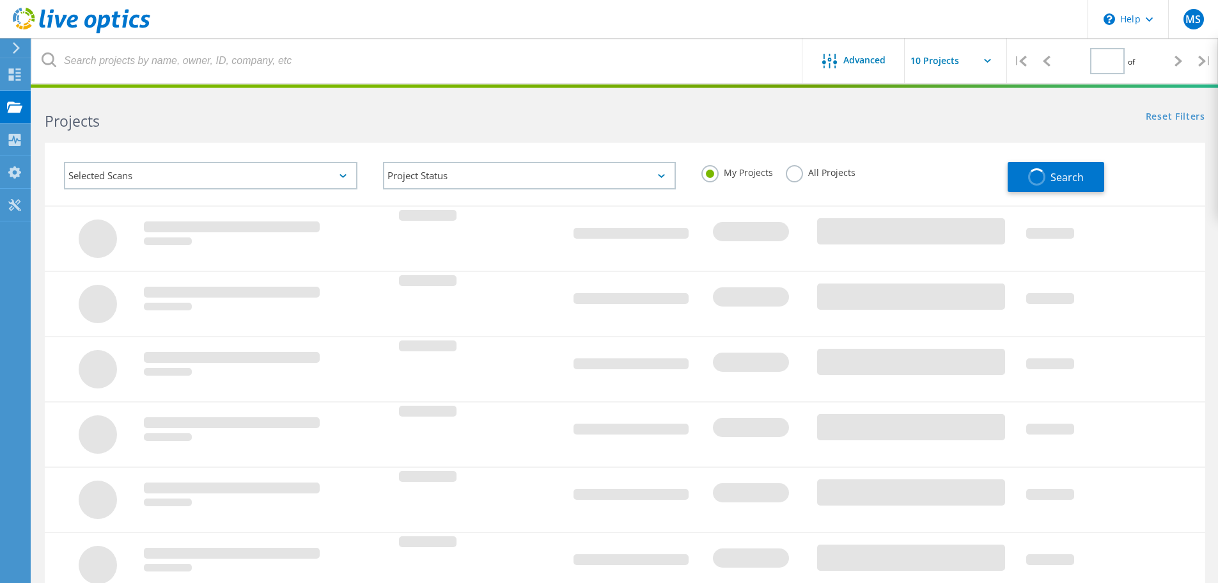
type input "1"
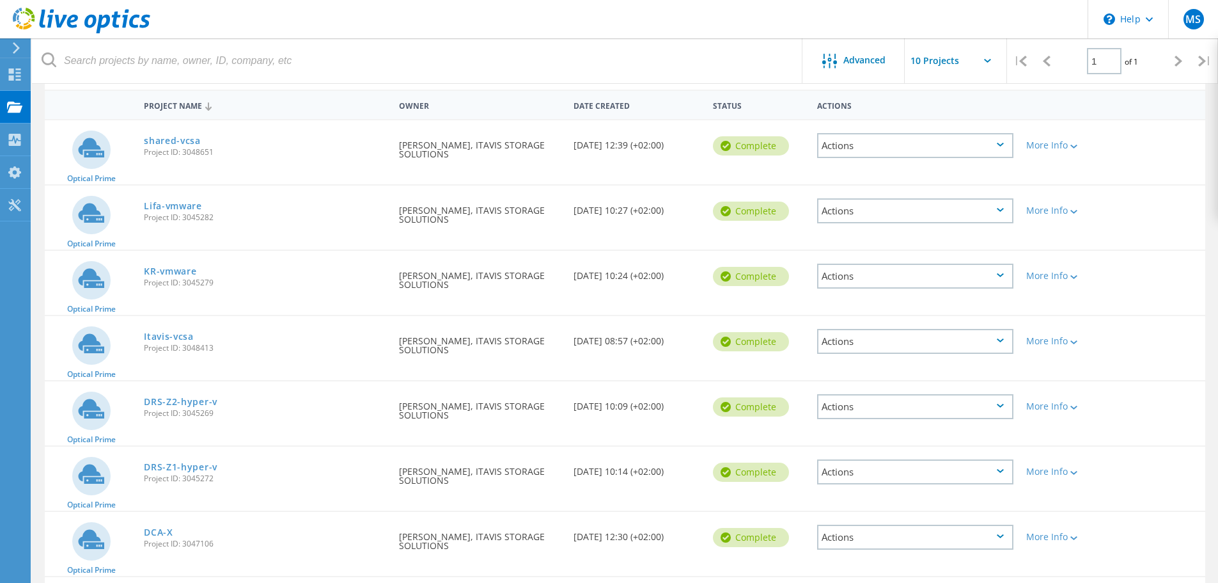
scroll to position [99, 0]
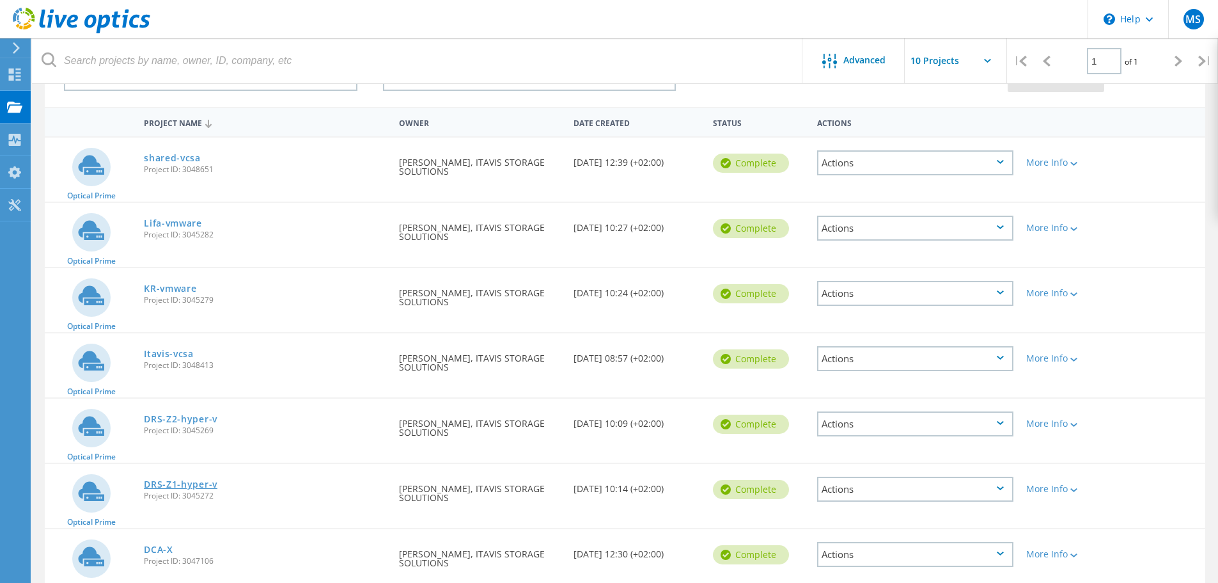
click at [176, 480] on link "DRS-Z1-hyper-v" at bounding box center [181, 484] width 74 height 9
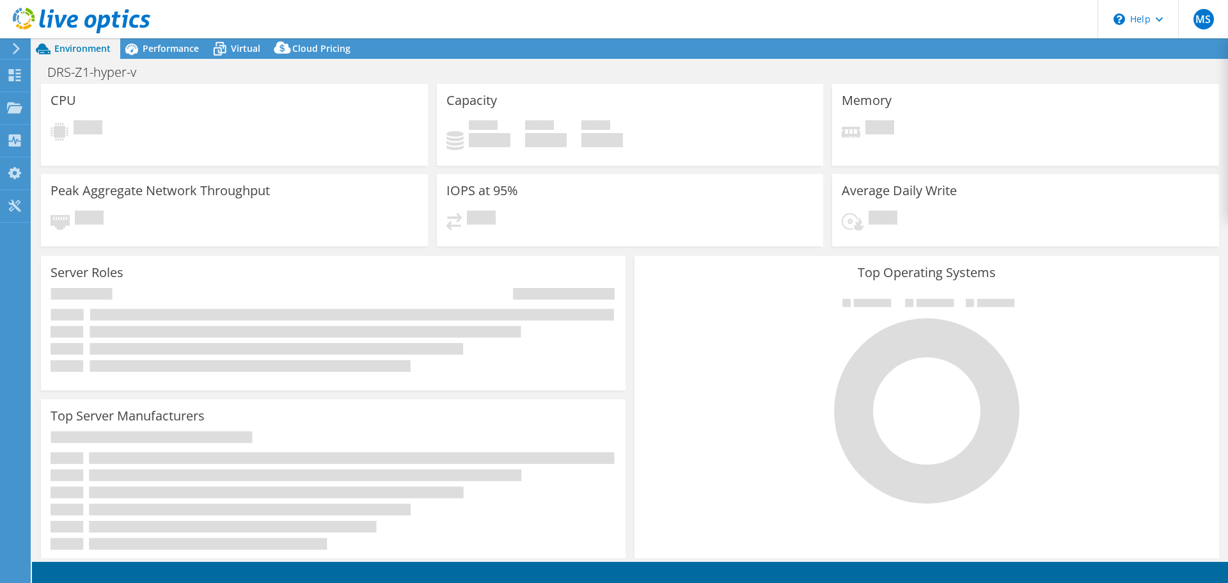
select select "USD"
select select "EUFrankfurt"
